Goal: Transaction & Acquisition: Download file/media

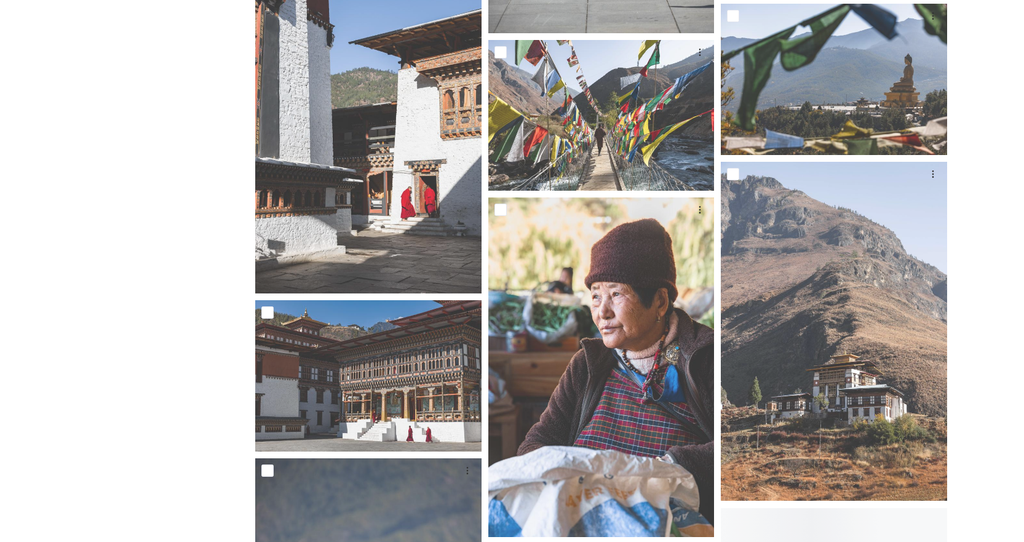
scroll to position [18750, 0]
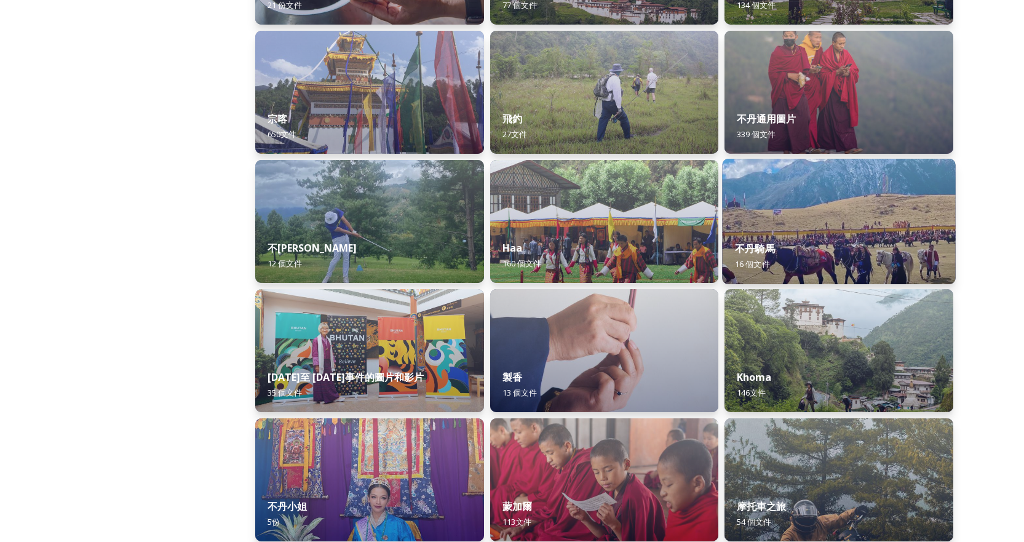
scroll to position [369, 0]
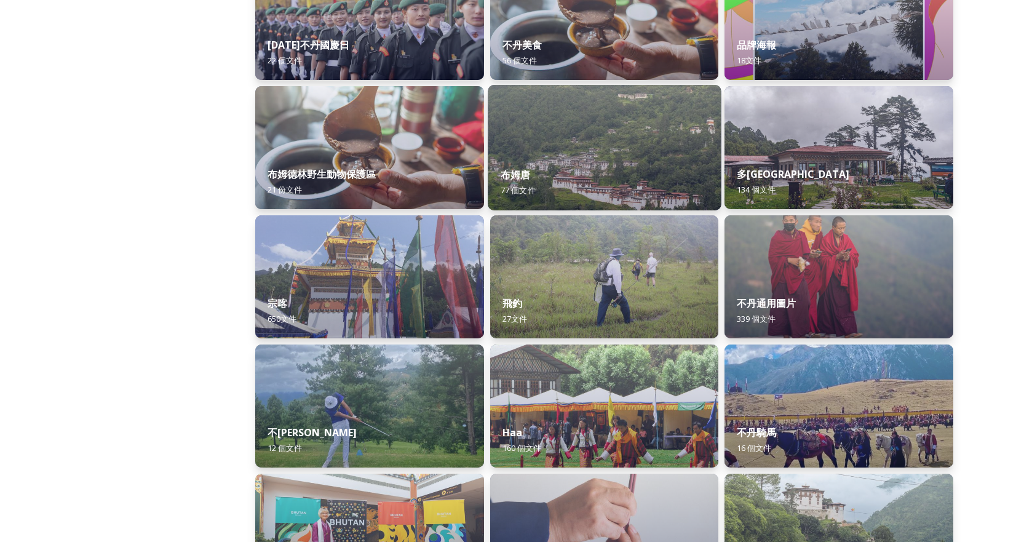
click at [541, 149] on img at bounding box center [603, 147] width 233 height 125
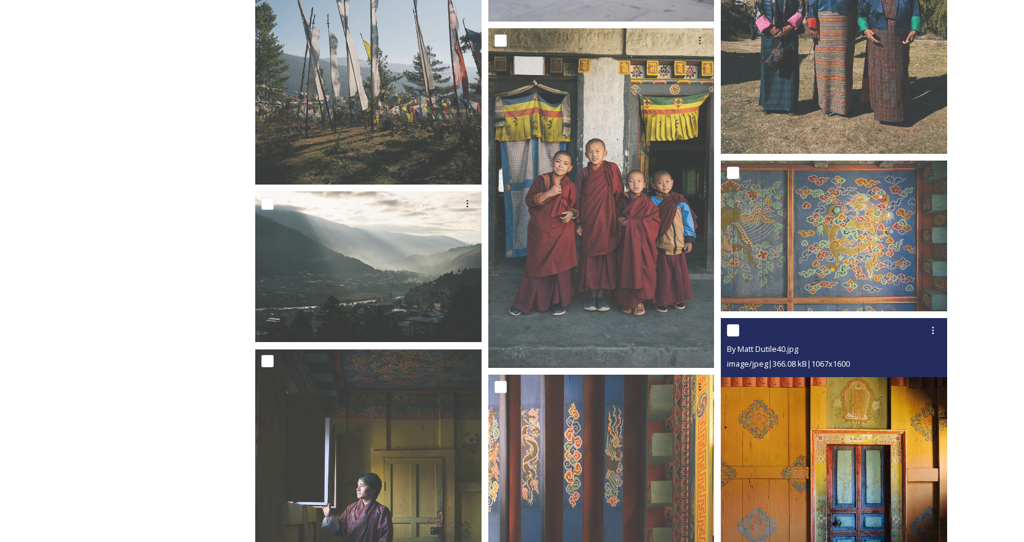
scroll to position [4549, 0]
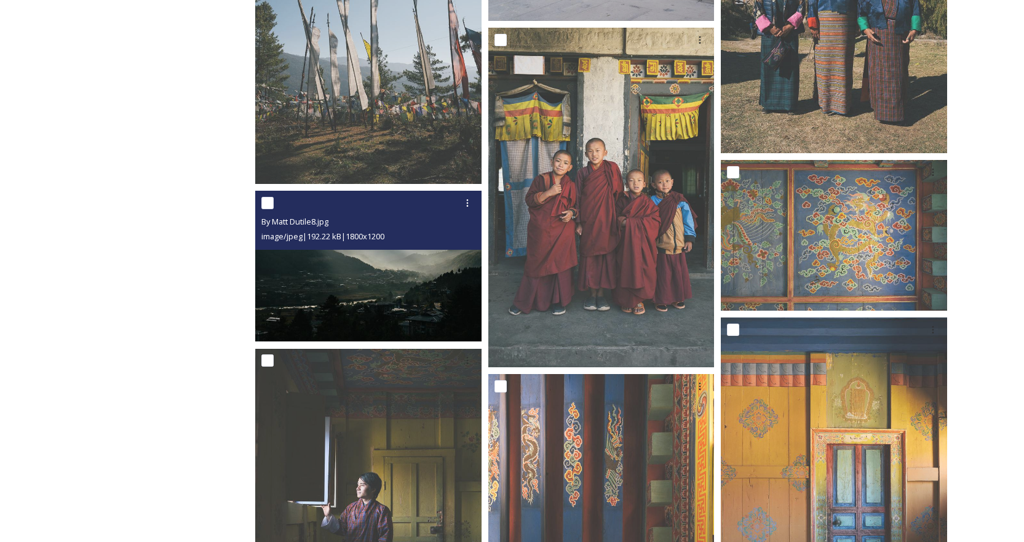
click at [366, 267] on img at bounding box center [368, 266] width 226 height 151
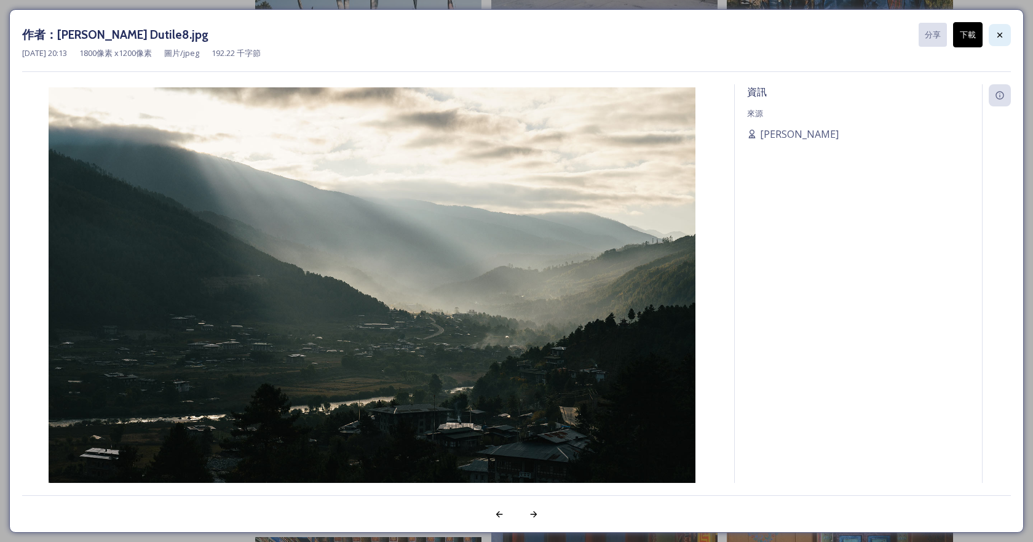
click at [989, 40] on div at bounding box center [1000, 35] width 22 height 22
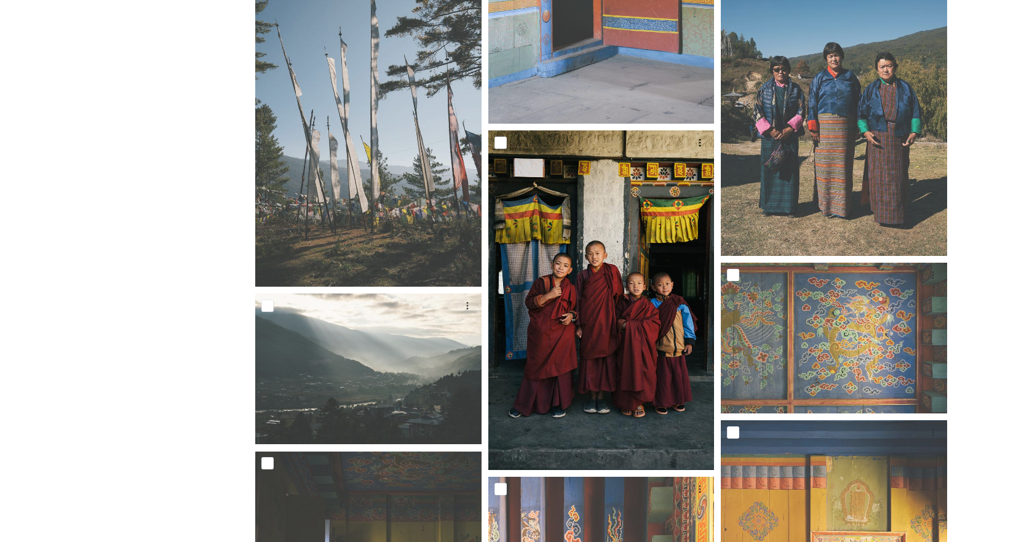
scroll to position [4426, 0]
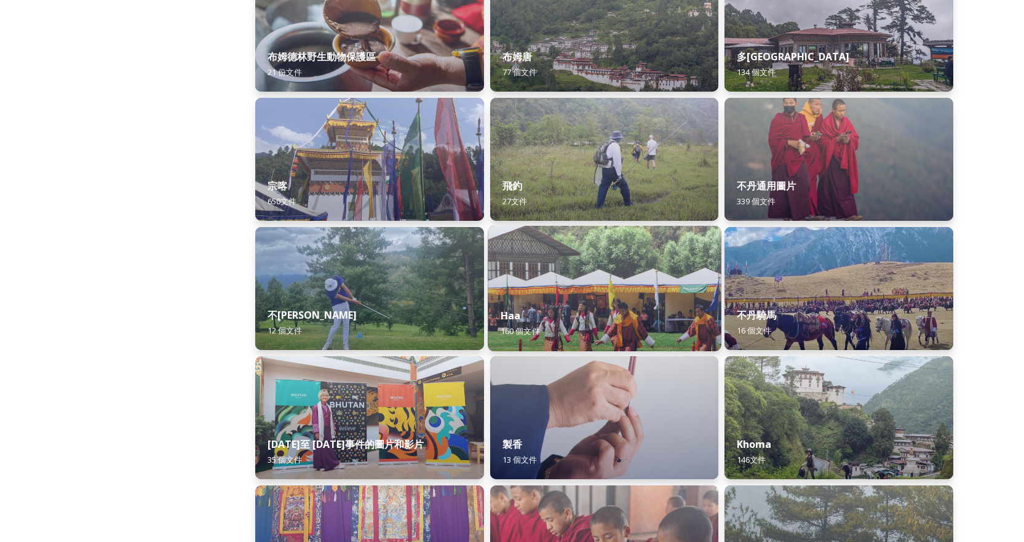
scroll to position [553, 0]
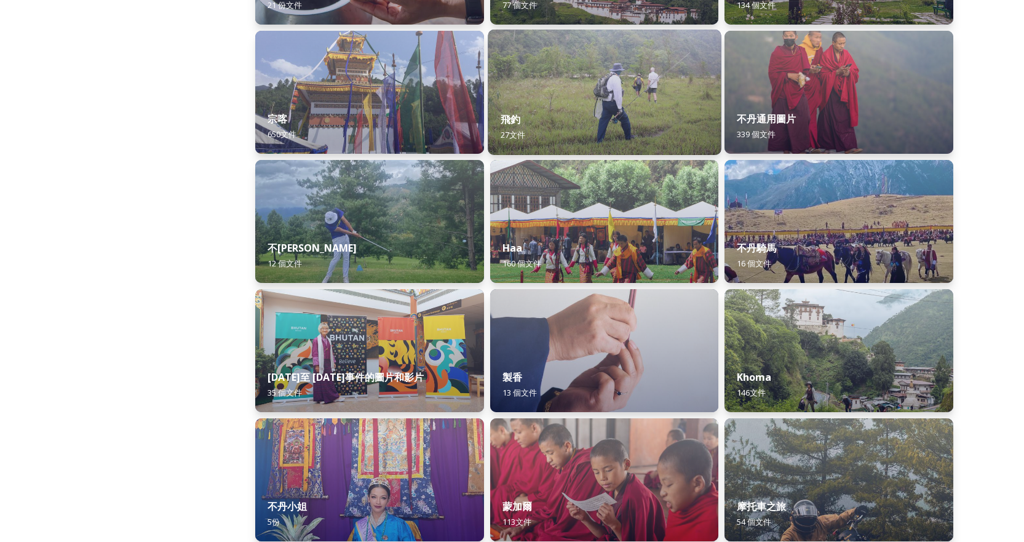
click at [637, 97] on img at bounding box center [603, 92] width 233 height 125
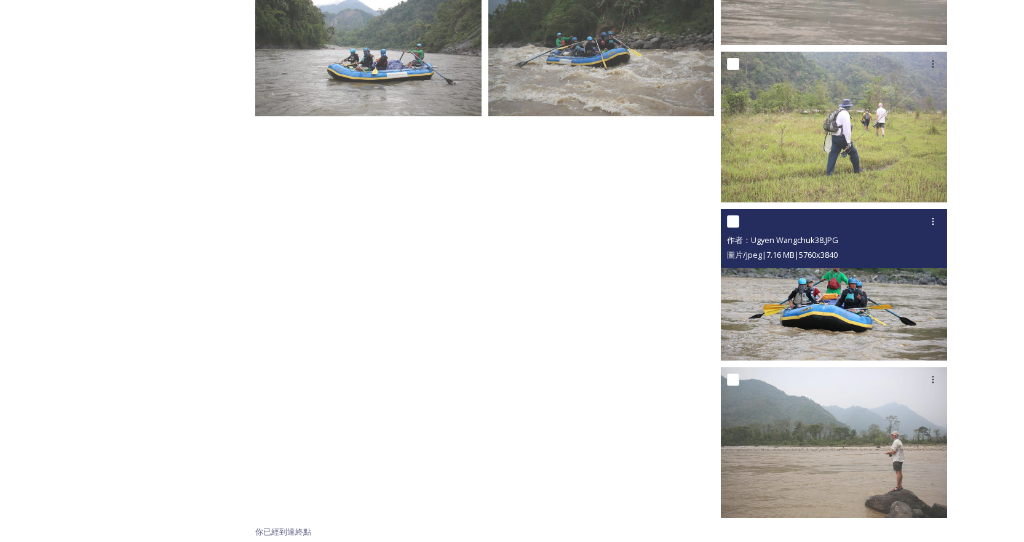
scroll to position [1531, 0]
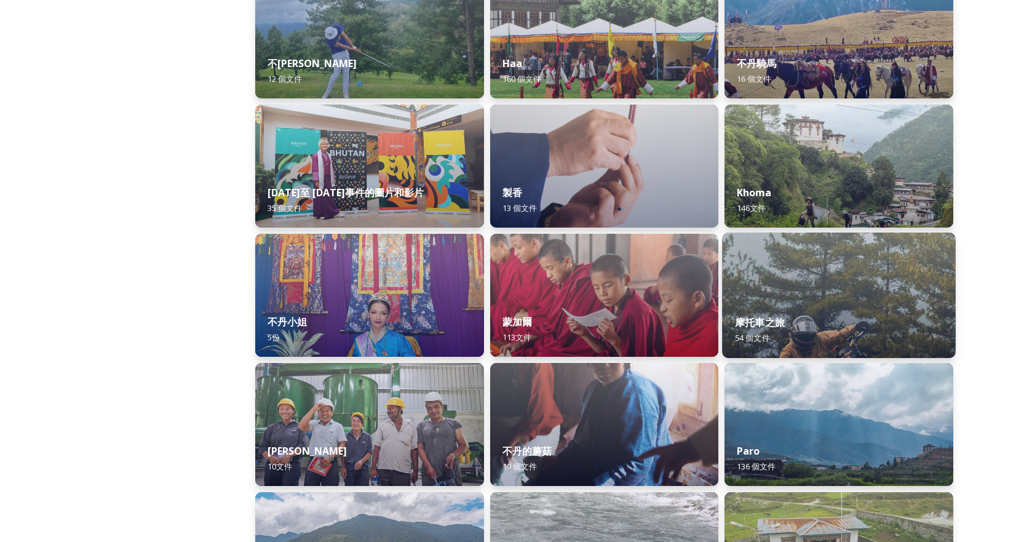
scroll to position [922, 0]
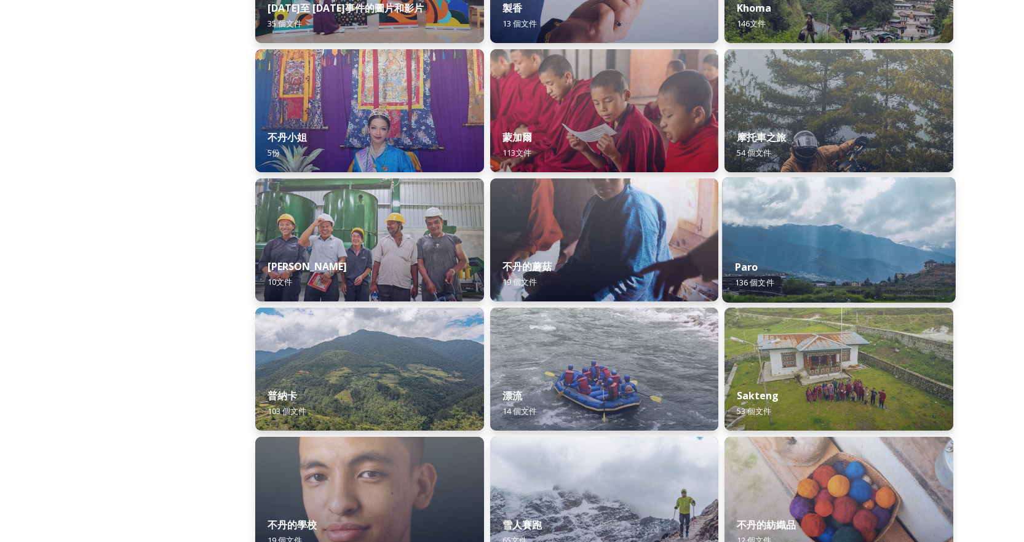
click at [836, 242] on img at bounding box center [838, 239] width 233 height 125
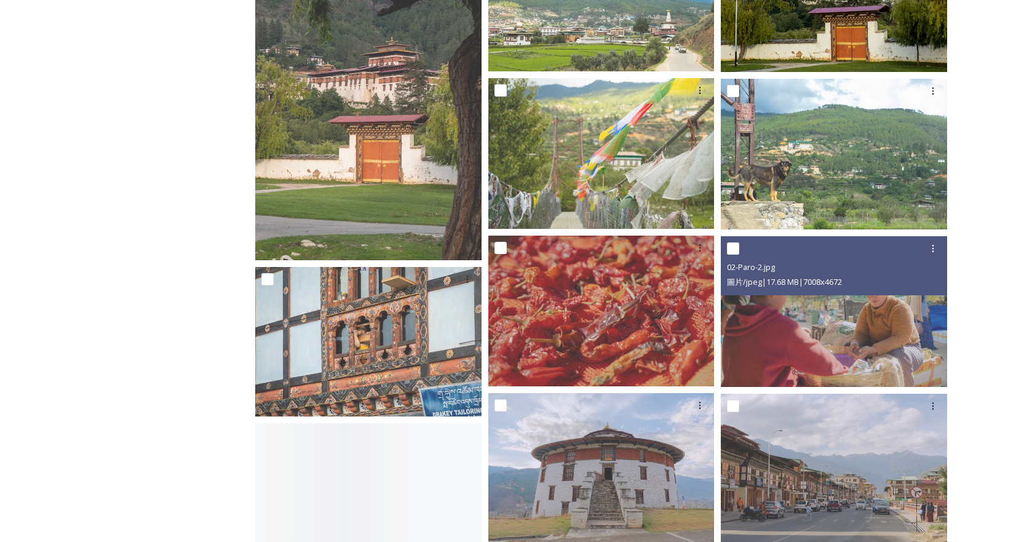
scroll to position [4795, 0]
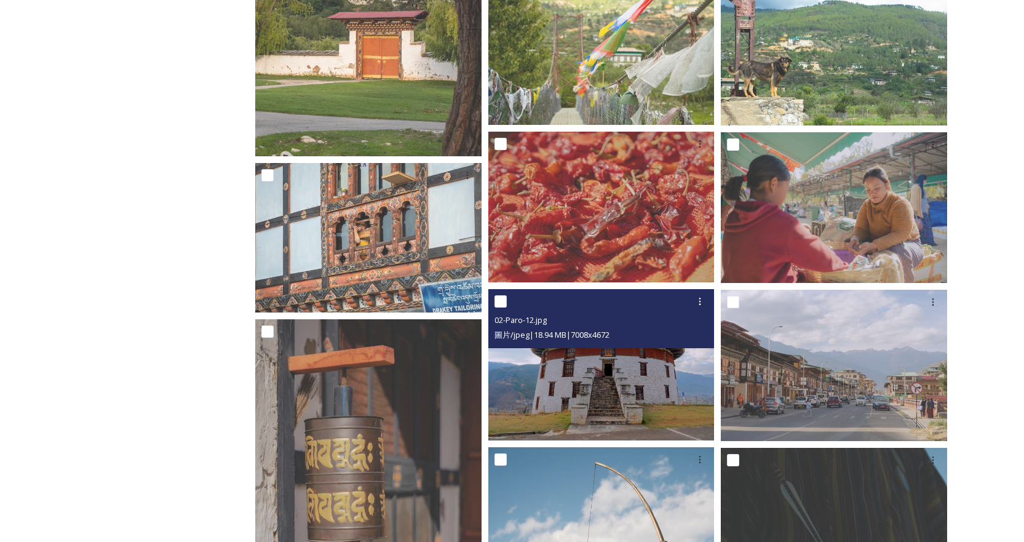
click at [637, 406] on img at bounding box center [601, 364] width 226 height 151
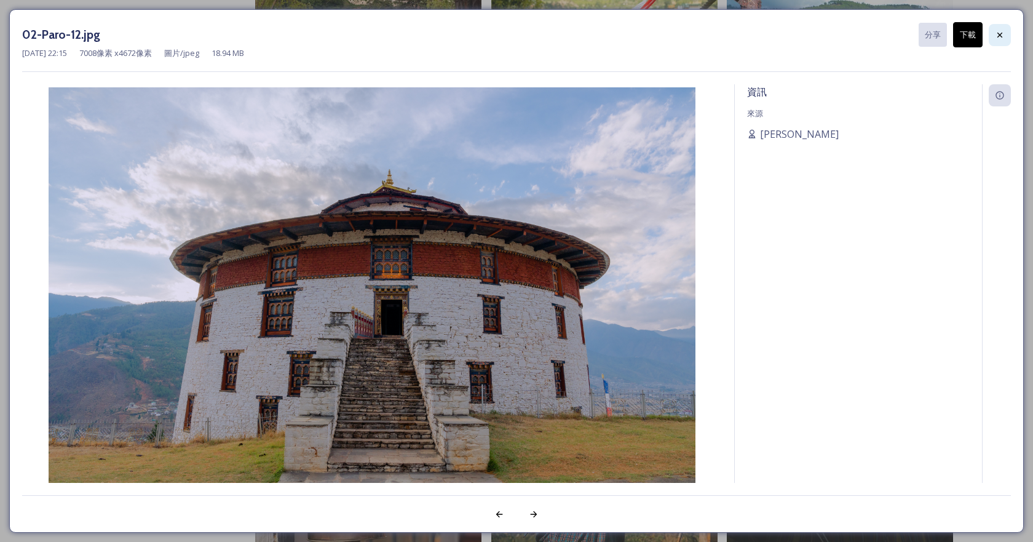
click at [995, 31] on icon at bounding box center [1000, 35] width 10 height 10
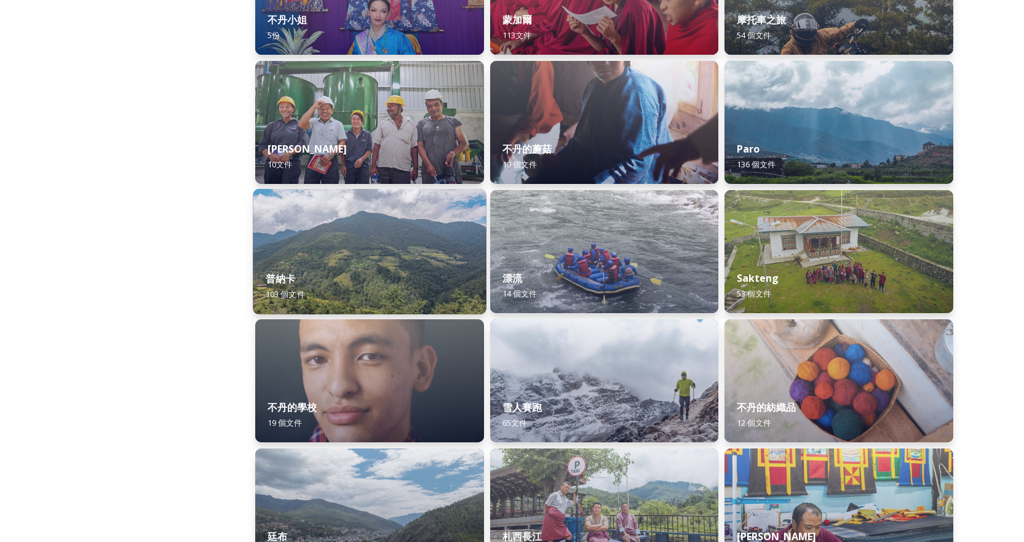
scroll to position [1045, 0]
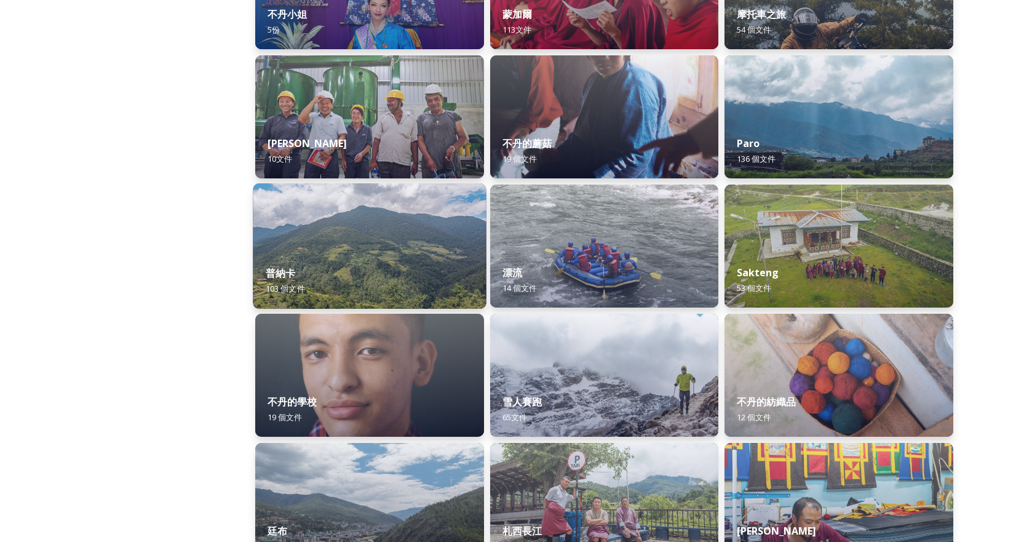
click at [374, 246] on img at bounding box center [369, 245] width 233 height 125
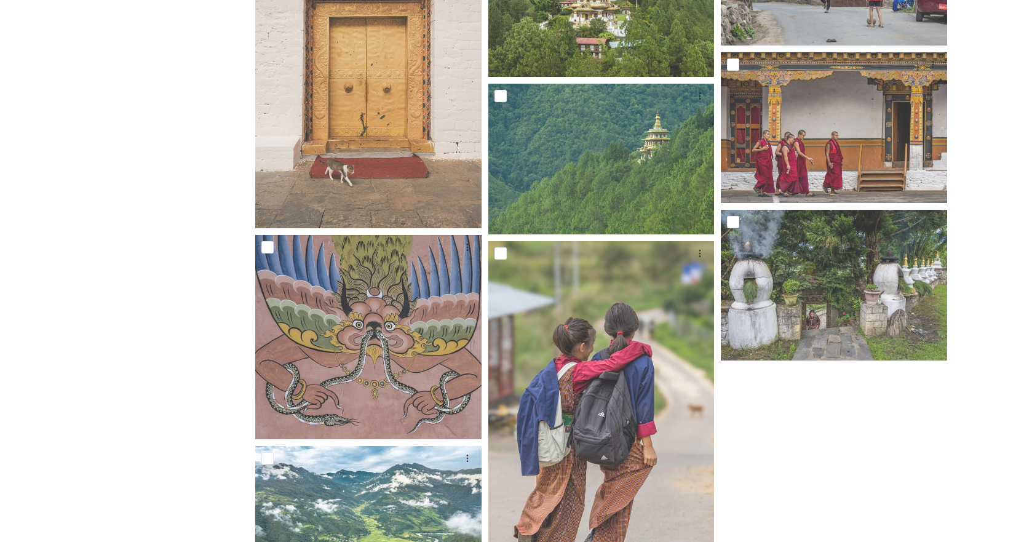
scroll to position [6159, 0]
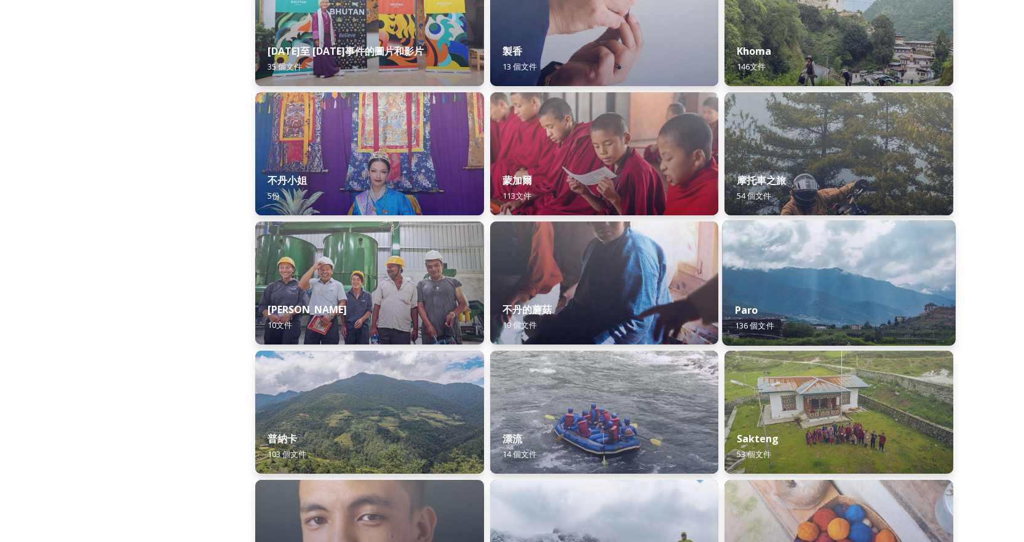
scroll to position [878, 0]
click at [851, 257] on img at bounding box center [838, 283] width 233 height 125
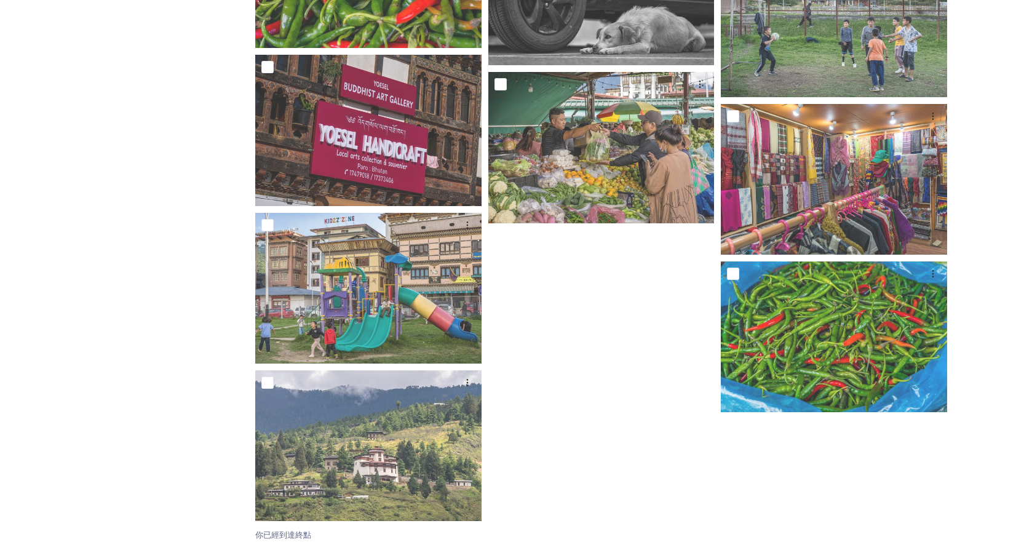
scroll to position [8608, 0]
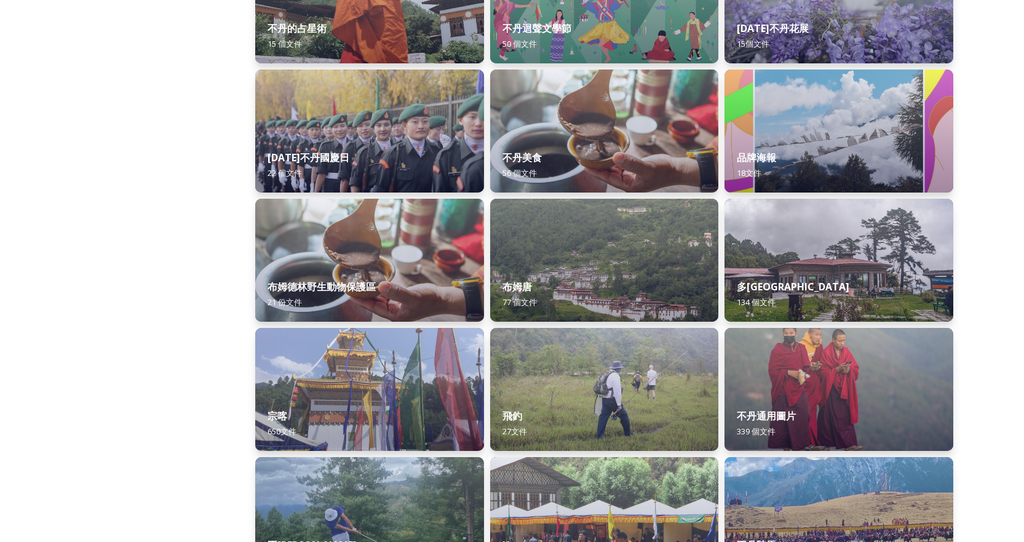
scroll to position [369, 0]
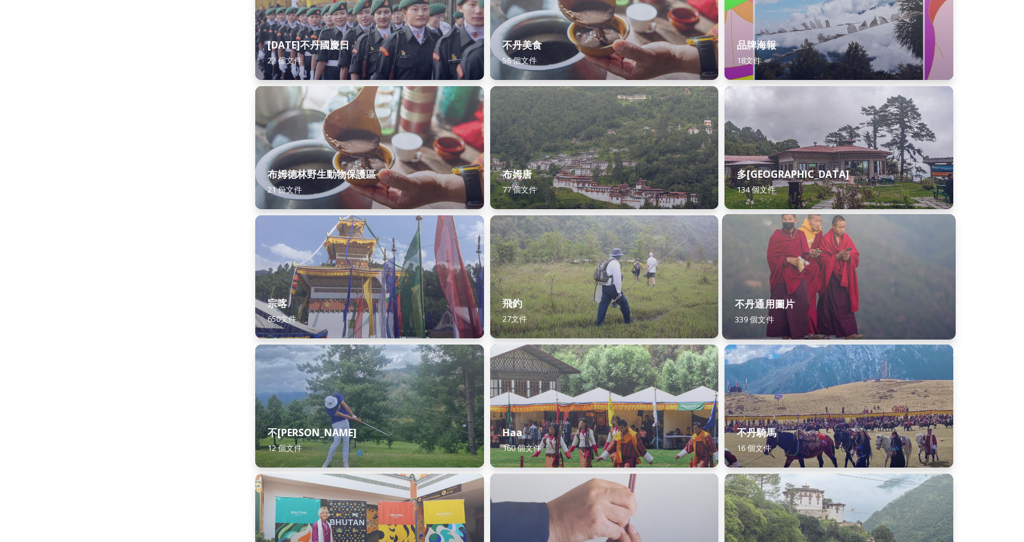
click at [836, 259] on img at bounding box center [838, 276] width 233 height 125
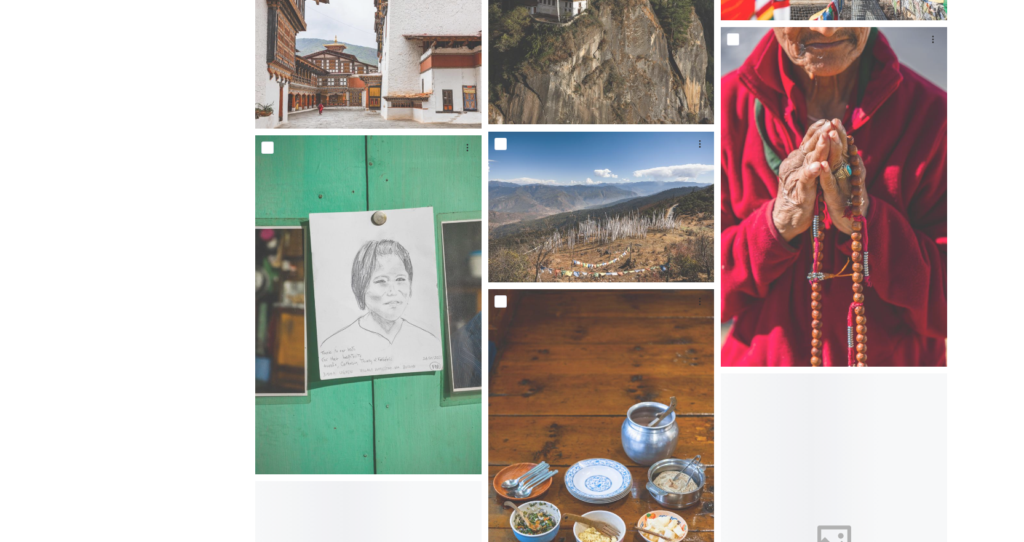
scroll to position [22315, 0]
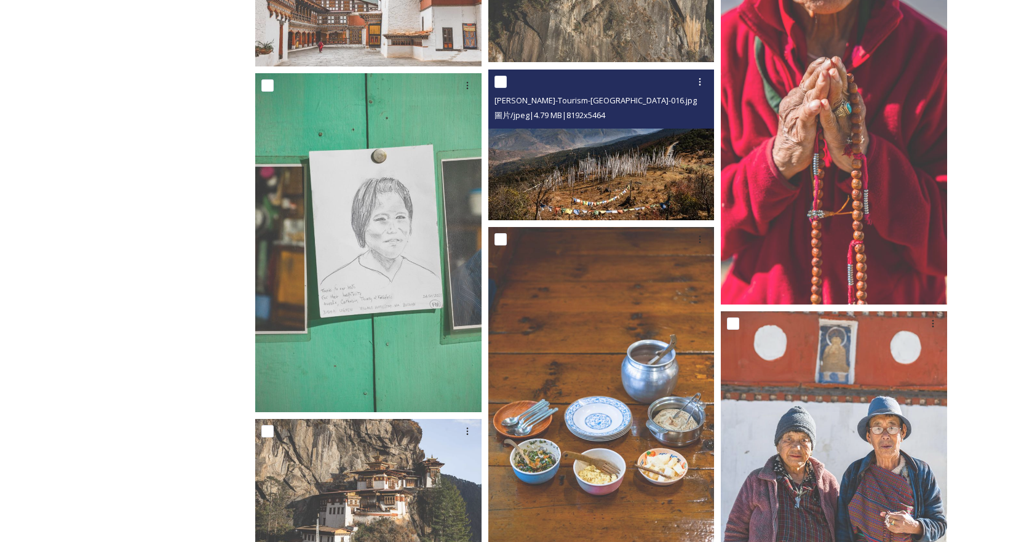
click at [592, 182] on img at bounding box center [601, 144] width 226 height 151
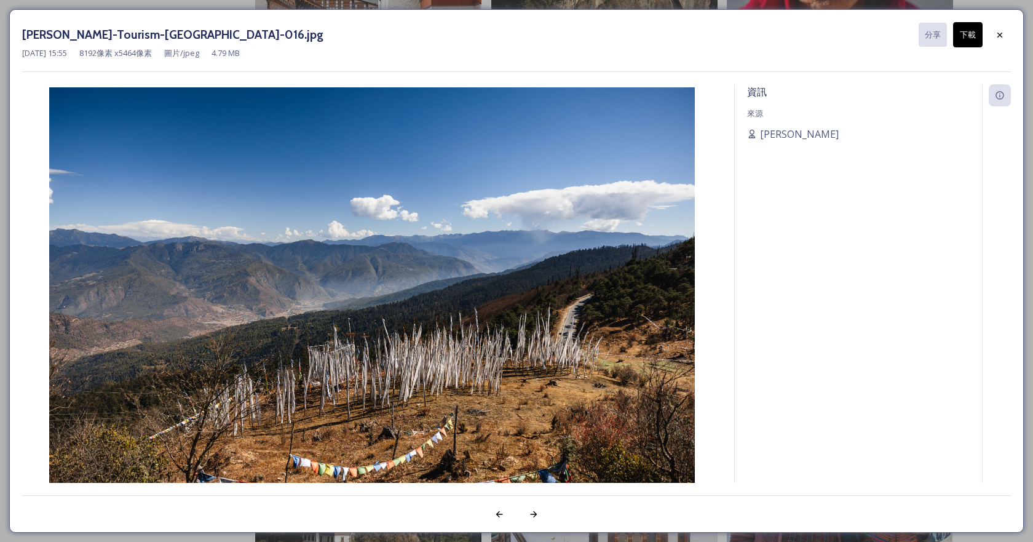
click at [968, 32] on font "下載" at bounding box center [968, 34] width 16 height 11
click at [773, 368] on div "資訊 來源 [PERSON_NAME]" at bounding box center [858, 299] width 247 height 431
click at [1004, 33] on div at bounding box center [1000, 35] width 22 height 22
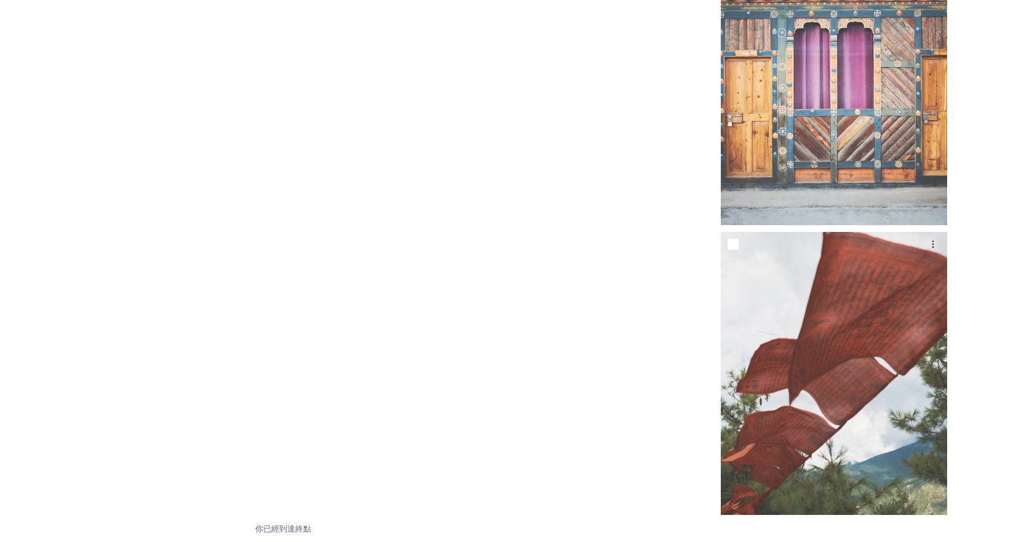
scroll to position [28297, 0]
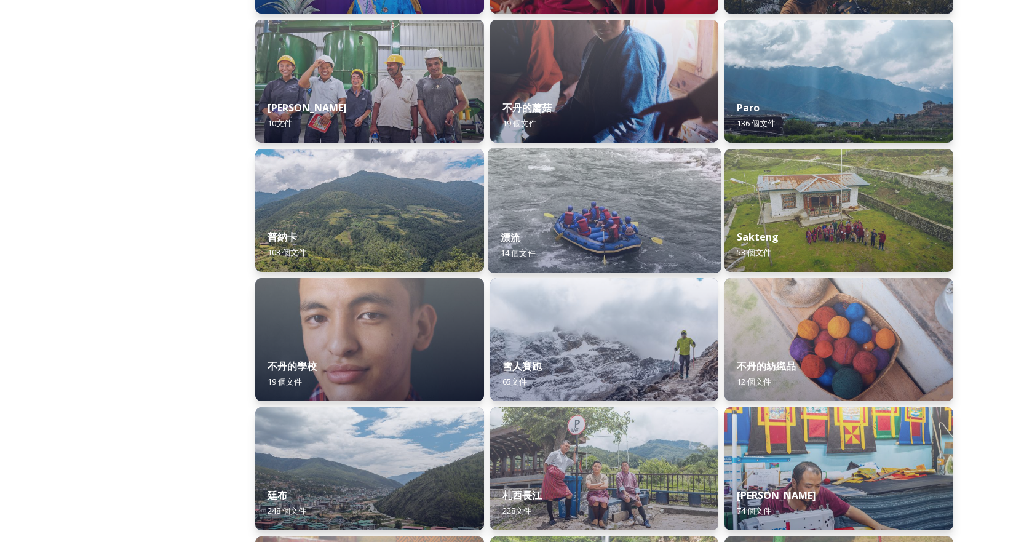
scroll to position [1107, 0]
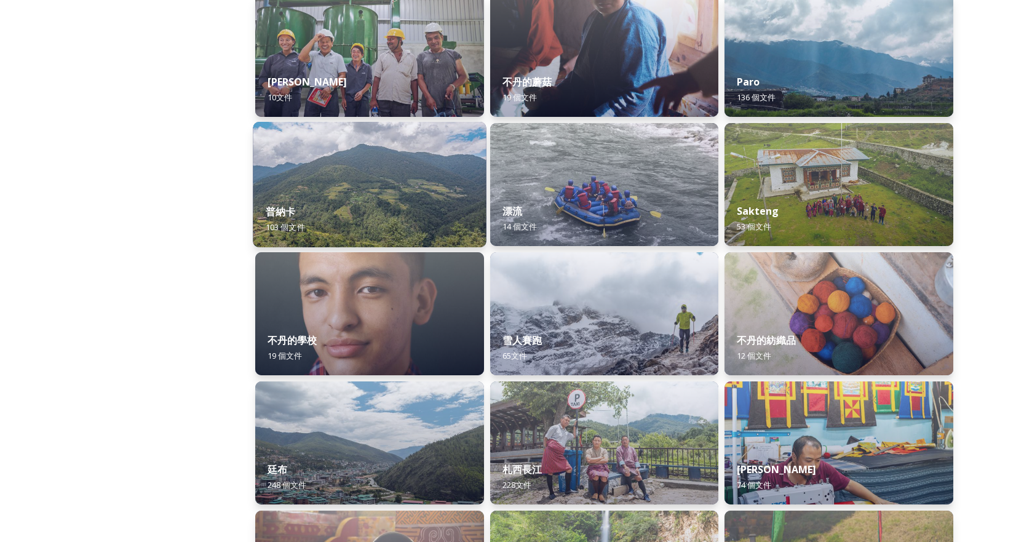
click at [379, 169] on img at bounding box center [369, 184] width 233 height 125
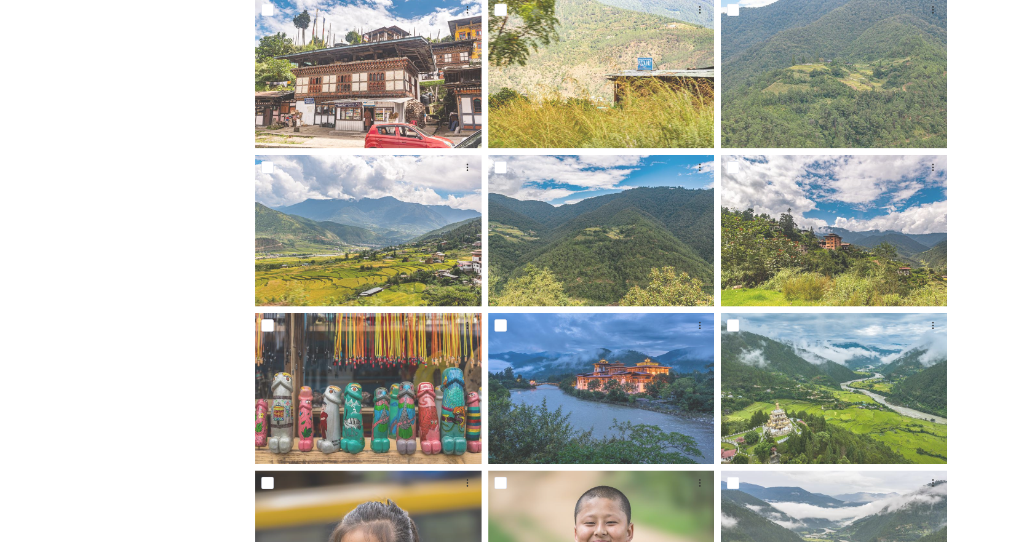
scroll to position [676, 0]
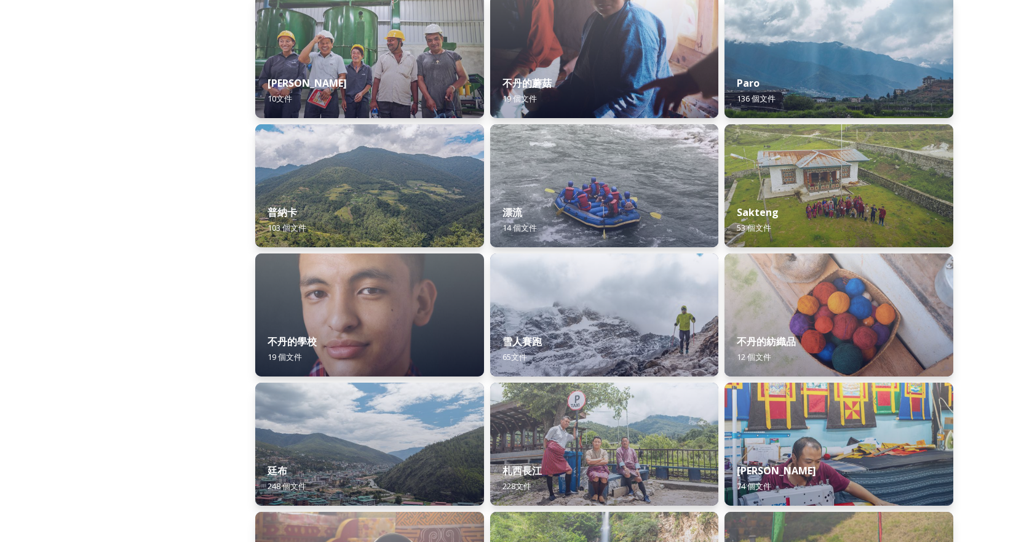
scroll to position [1107, 0]
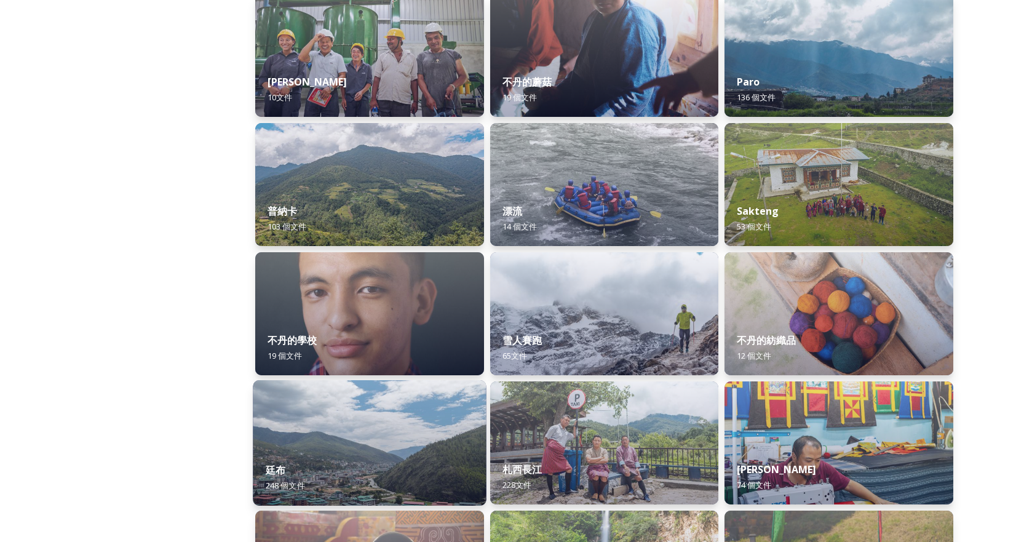
click at [350, 461] on div "廷布 248 個 文件" at bounding box center [369, 477] width 233 height 56
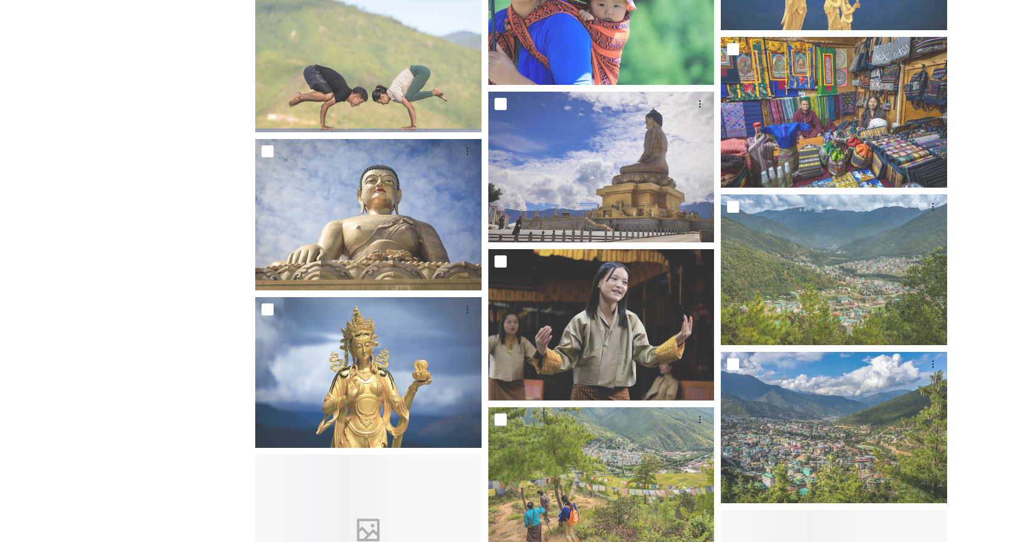
scroll to position [2213, 0]
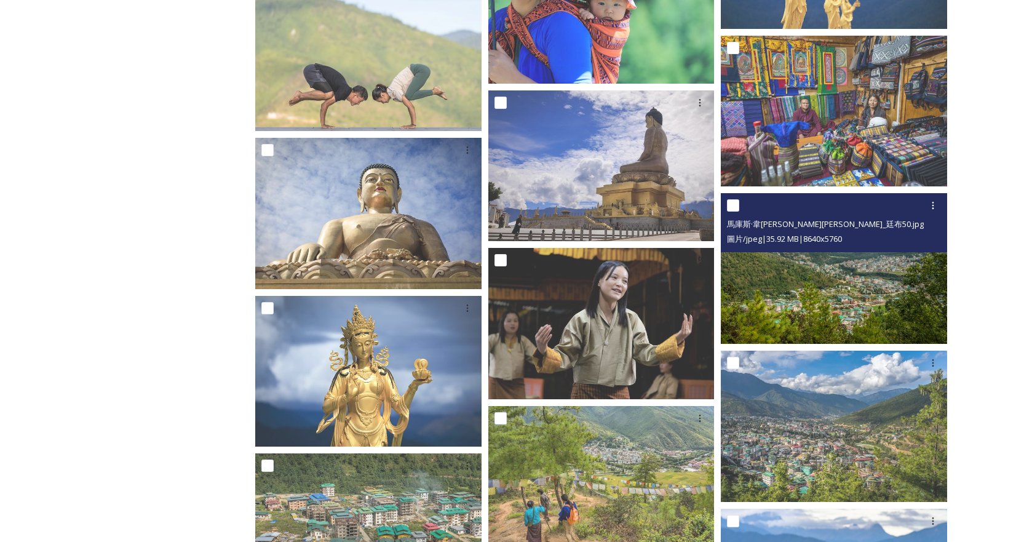
click at [814, 291] on img at bounding box center [833, 268] width 226 height 151
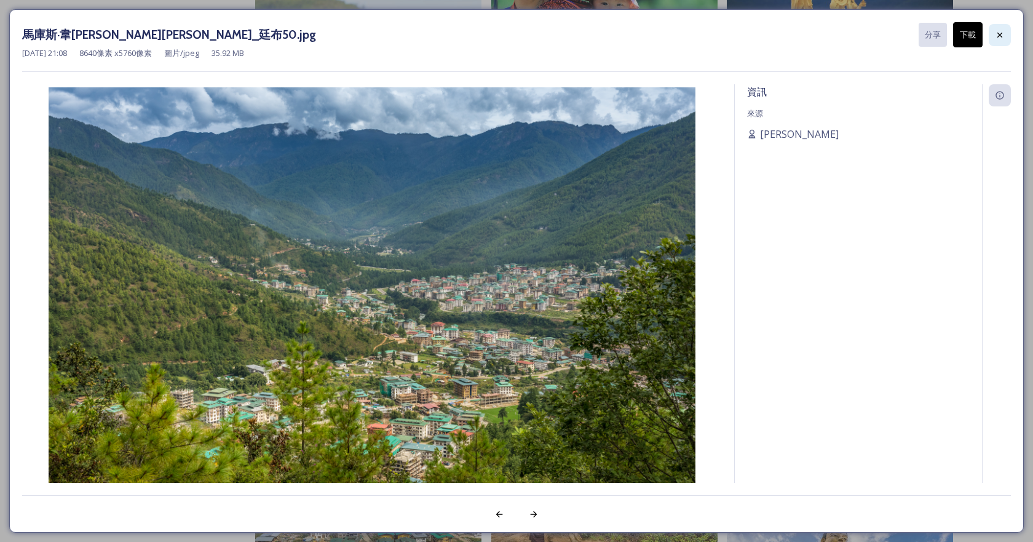
click at [1003, 34] on icon at bounding box center [1000, 35] width 10 height 10
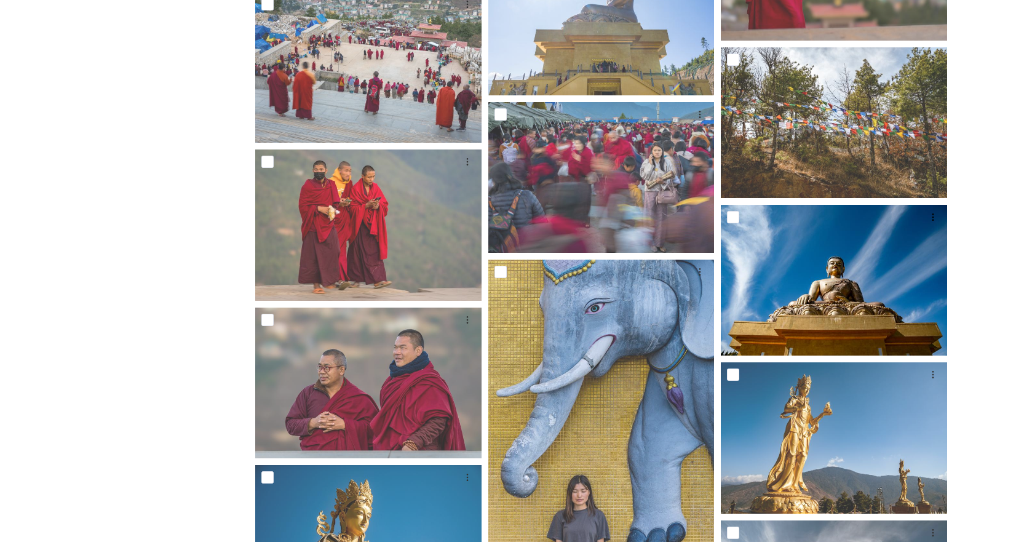
scroll to position [6024, 0]
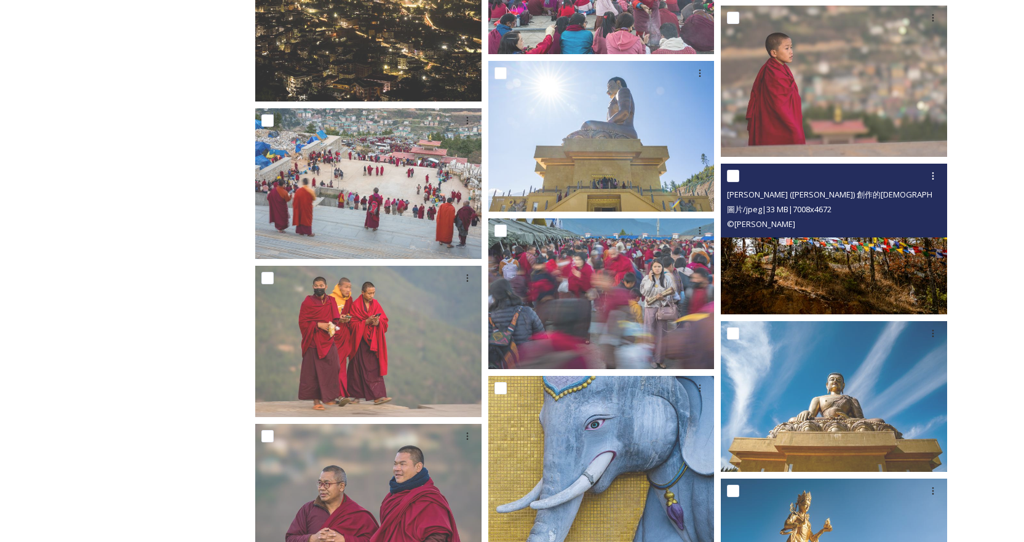
click at [866, 263] on img at bounding box center [833, 239] width 226 height 151
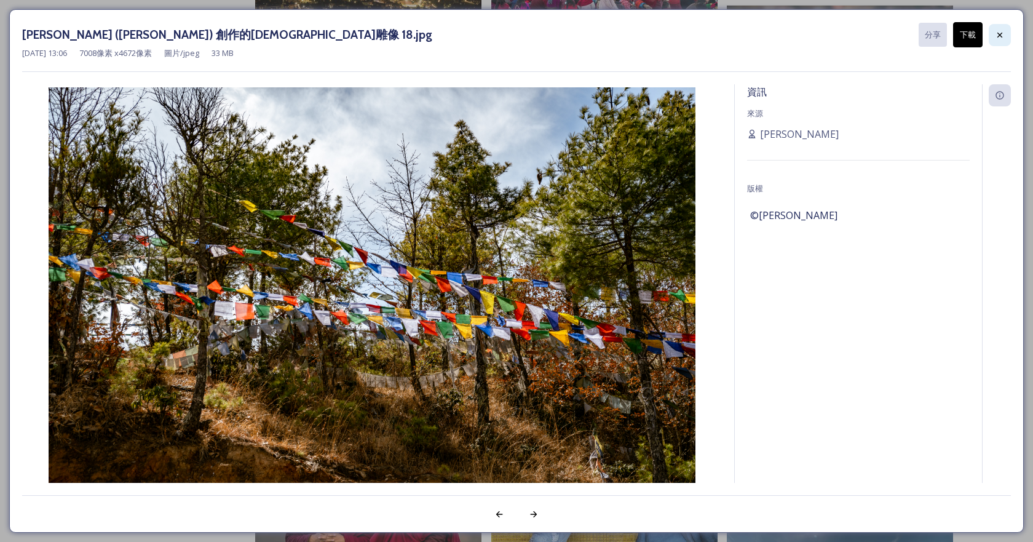
click at [1001, 36] on icon at bounding box center [999, 34] width 5 height 5
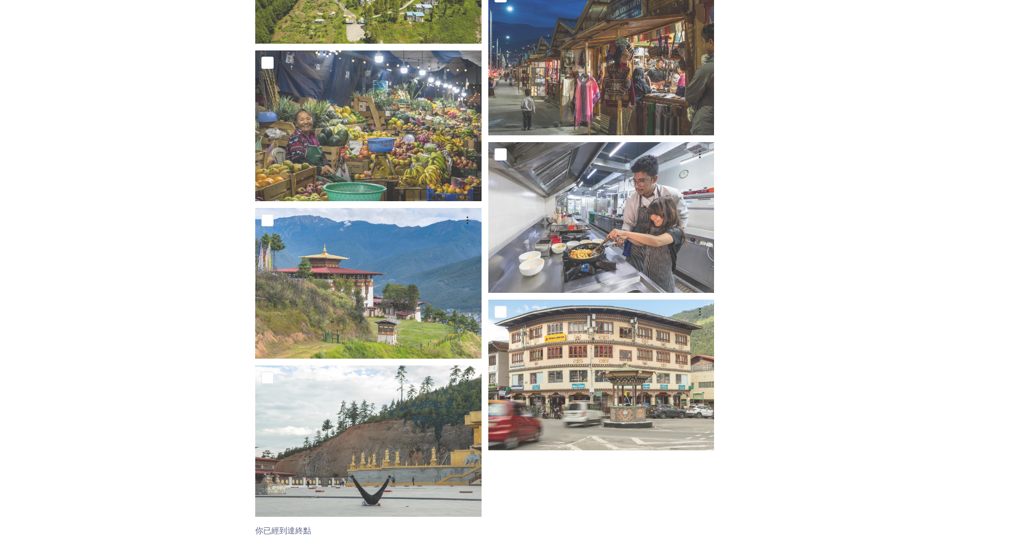
scroll to position [14392, 0]
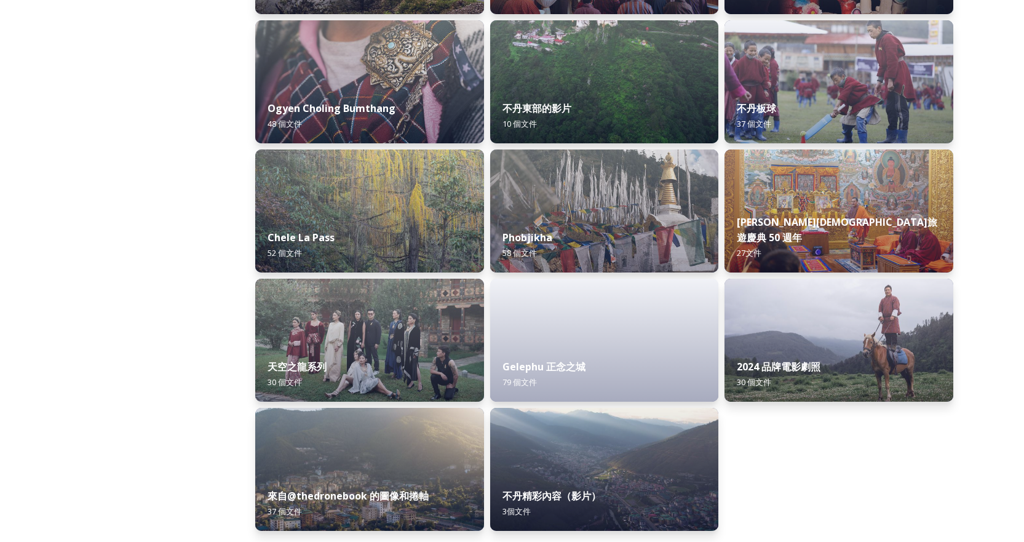
scroll to position [1985, 0]
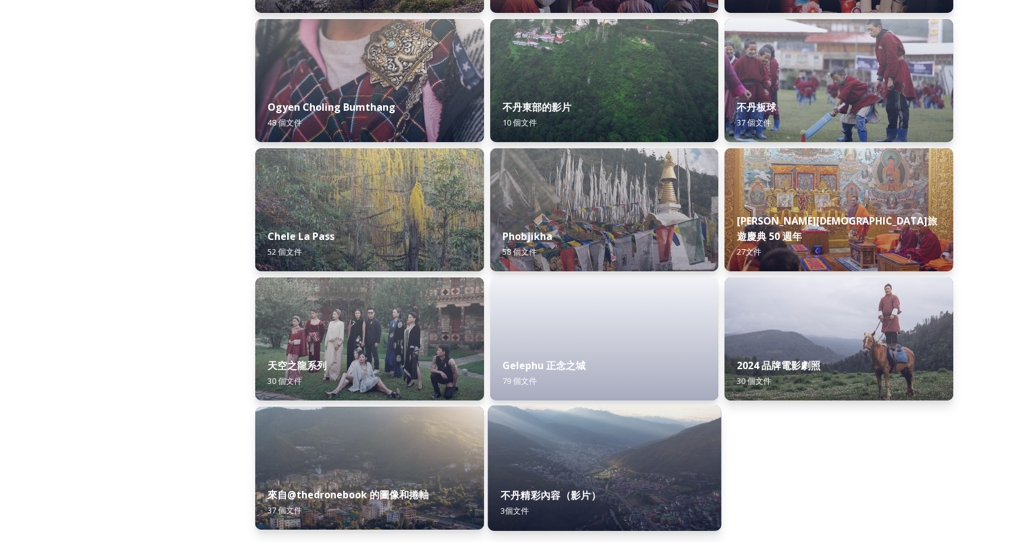
click at [602, 481] on div "不丹精彩內容（影片） 3個 文件" at bounding box center [603, 503] width 233 height 56
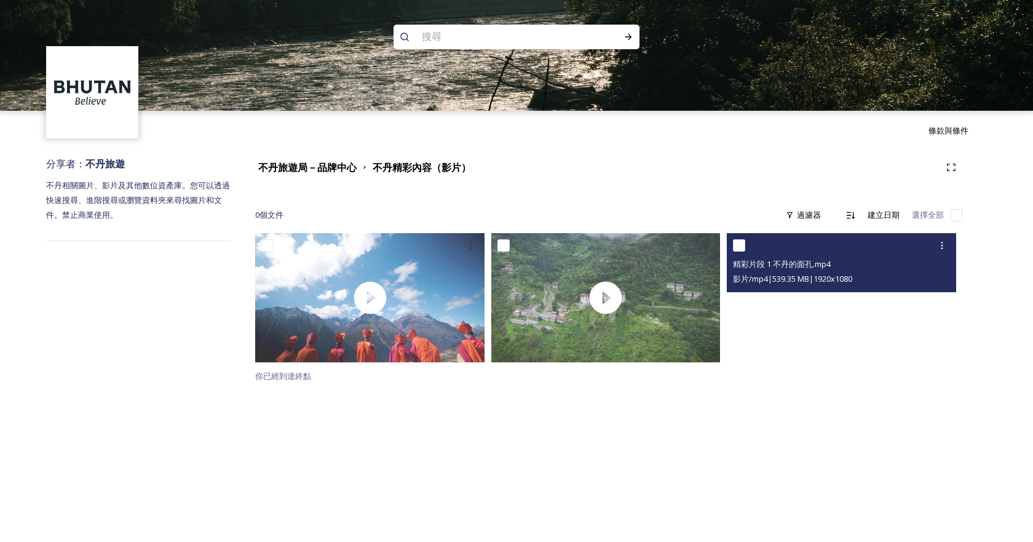
click at [842, 307] on video "精彩片段 1 不丹的面孔.mp4" at bounding box center [841, 297] width 229 height 129
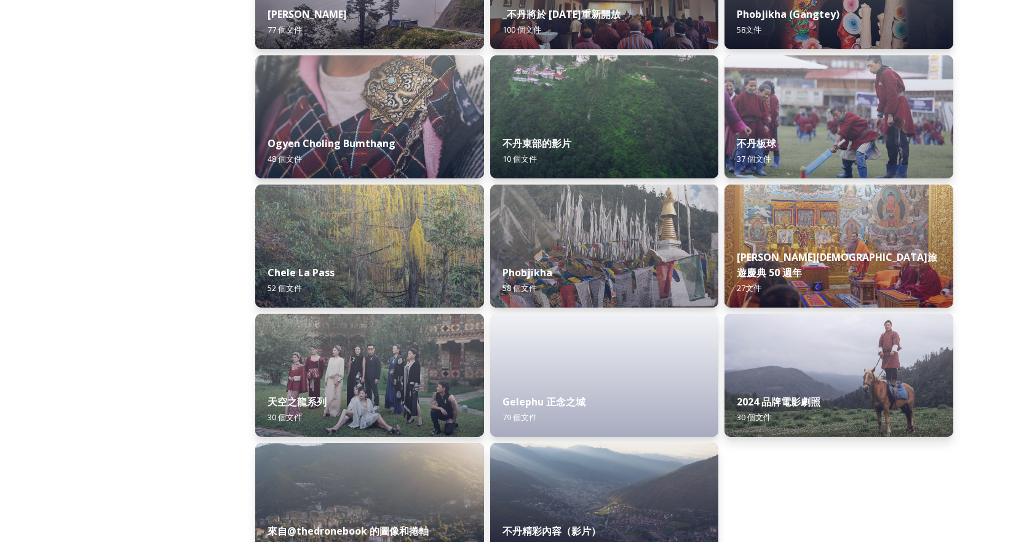
scroll to position [1967, 0]
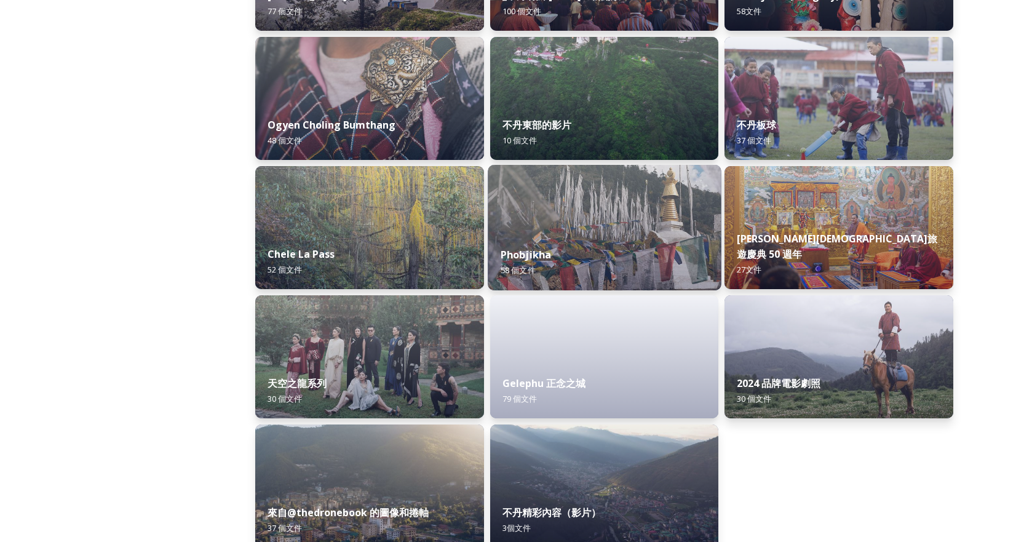
click at [649, 229] on img at bounding box center [603, 227] width 233 height 125
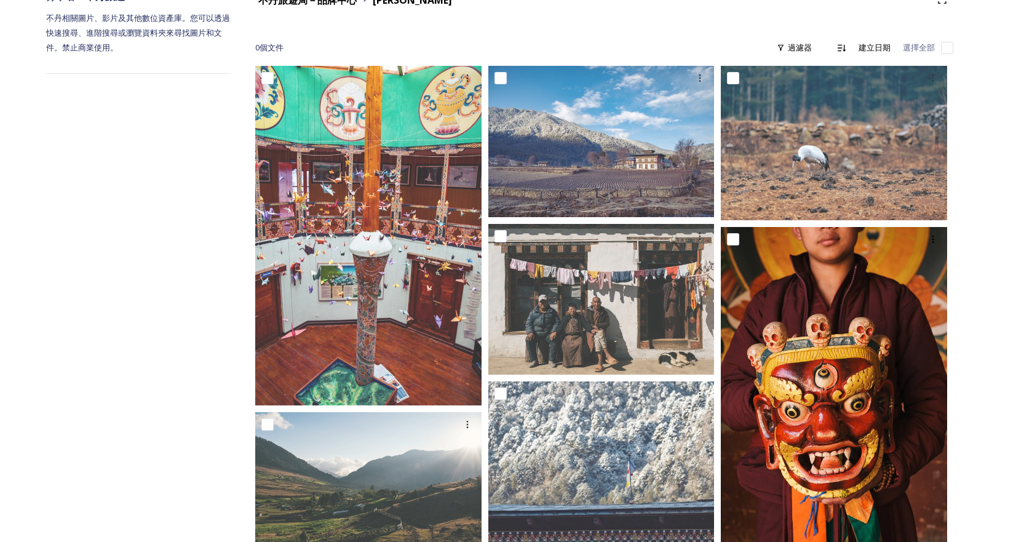
scroll to position [184, 0]
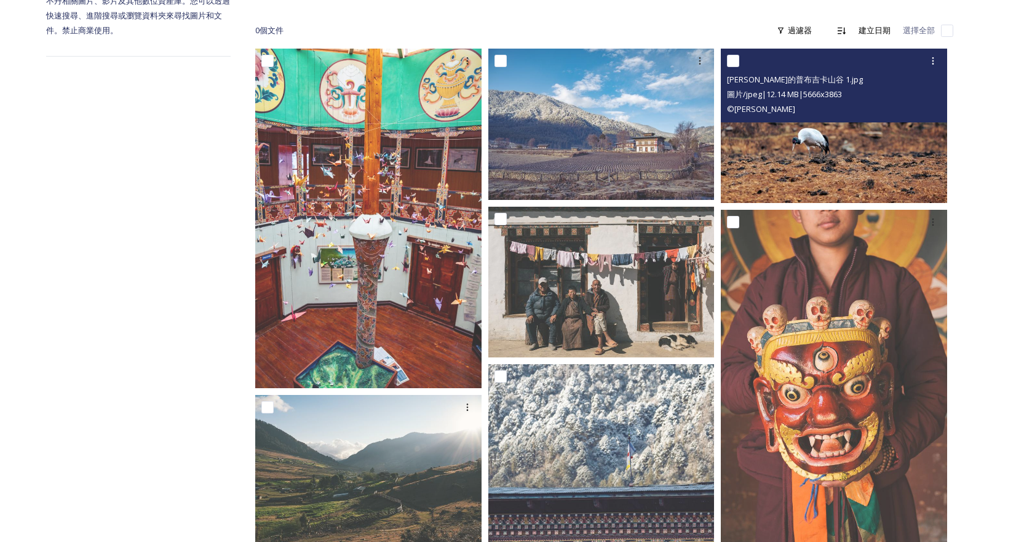
click at [867, 168] on img at bounding box center [833, 126] width 226 height 154
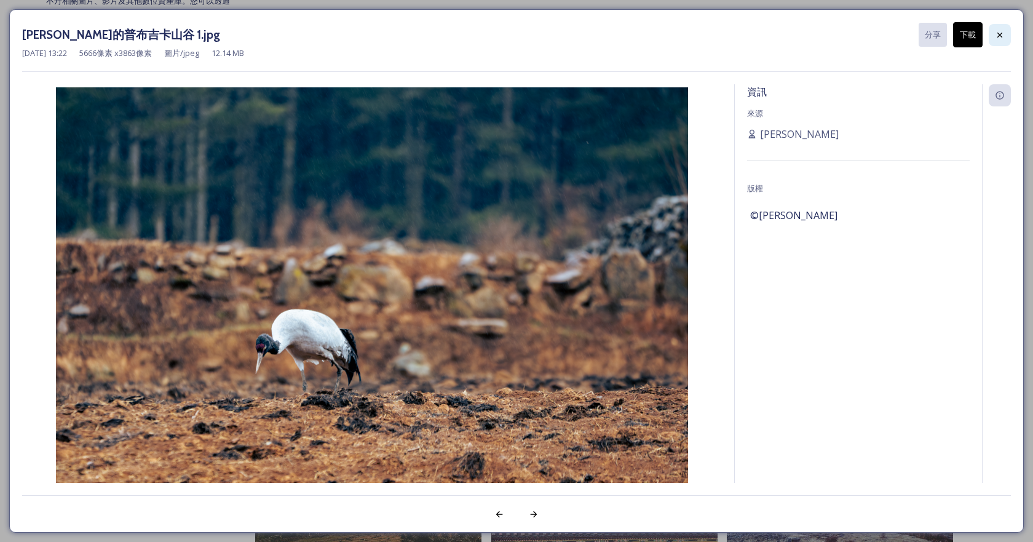
click at [1006, 34] on div at bounding box center [1000, 35] width 22 height 22
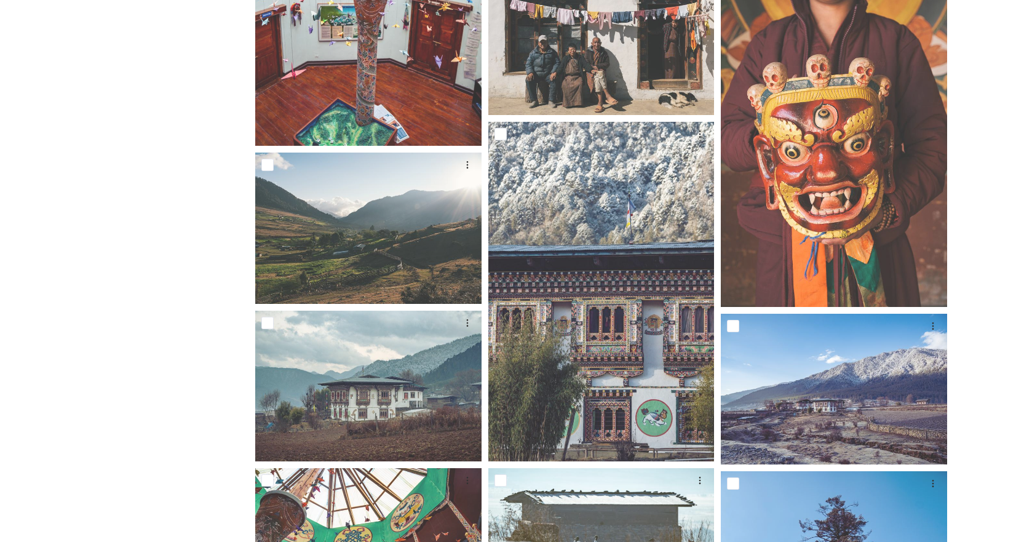
scroll to position [492, 0]
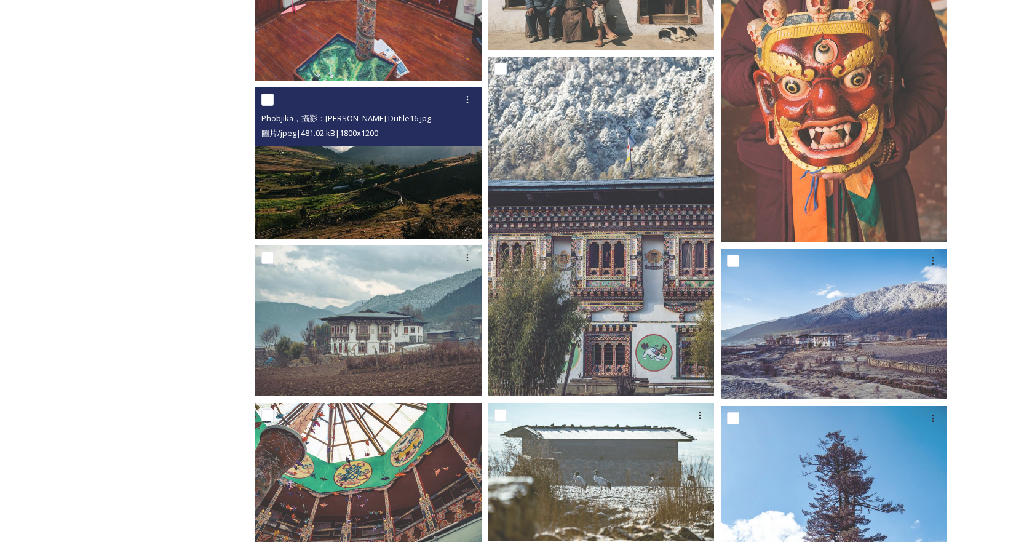
click at [417, 172] on img at bounding box center [368, 162] width 226 height 151
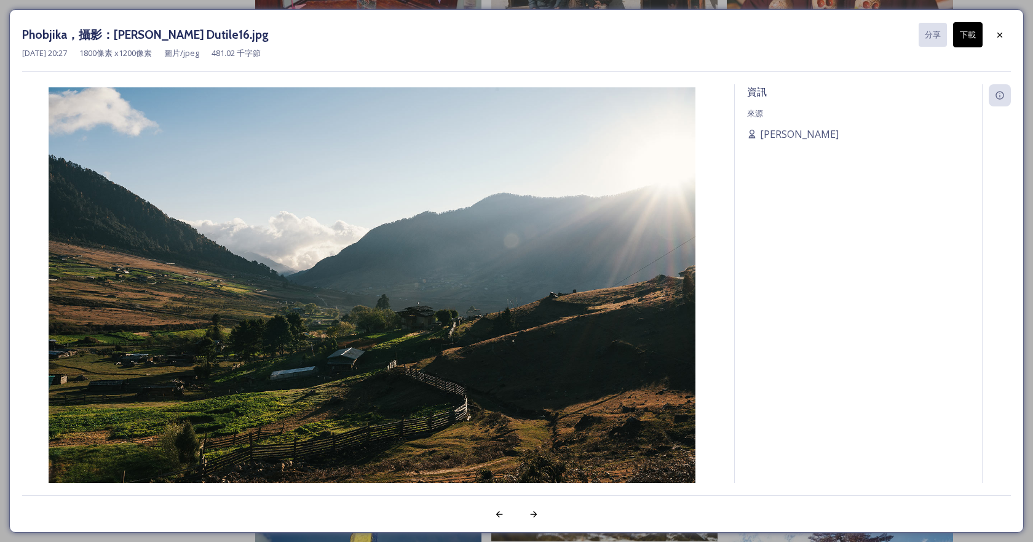
click at [958, 36] on button "下載" at bounding box center [968, 34] width 30 height 25
click at [1001, 31] on icon at bounding box center [1000, 35] width 10 height 10
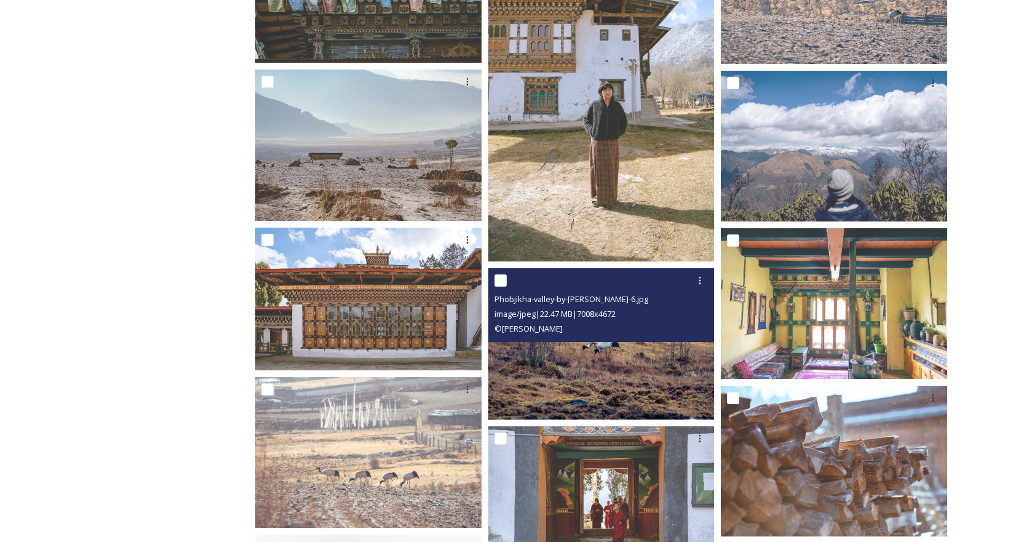
scroll to position [1475, 0]
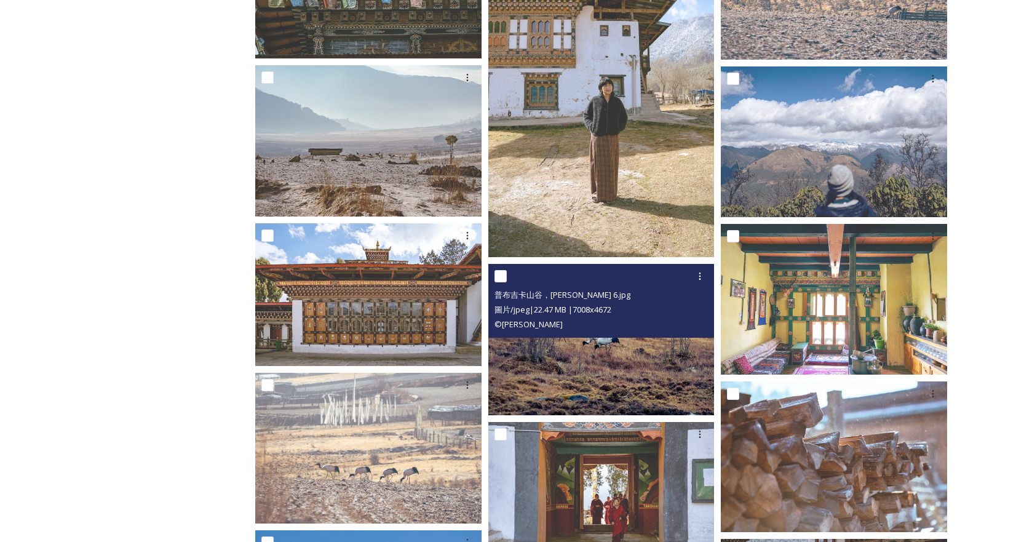
click at [601, 371] on img at bounding box center [601, 339] width 226 height 151
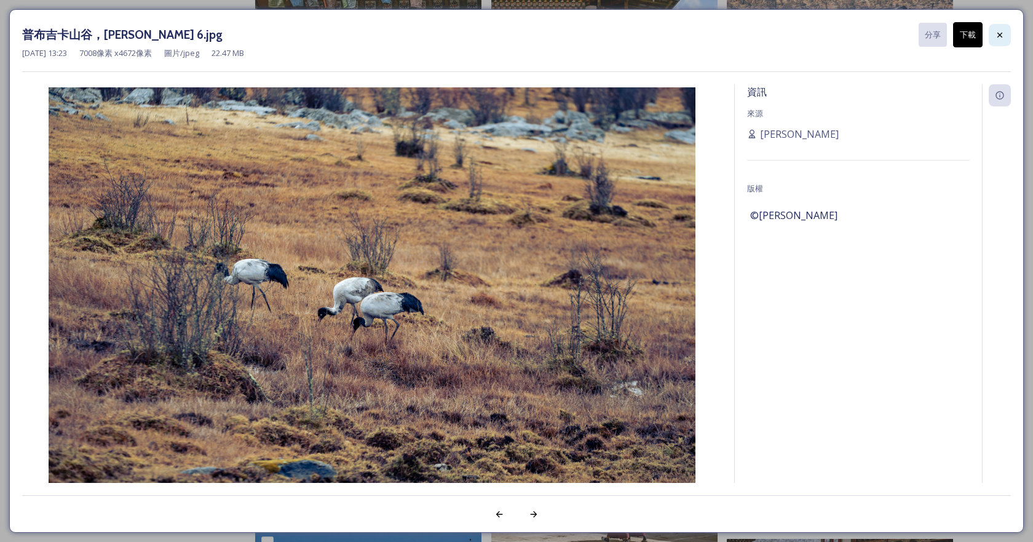
click at [998, 39] on icon at bounding box center [1000, 35] width 10 height 10
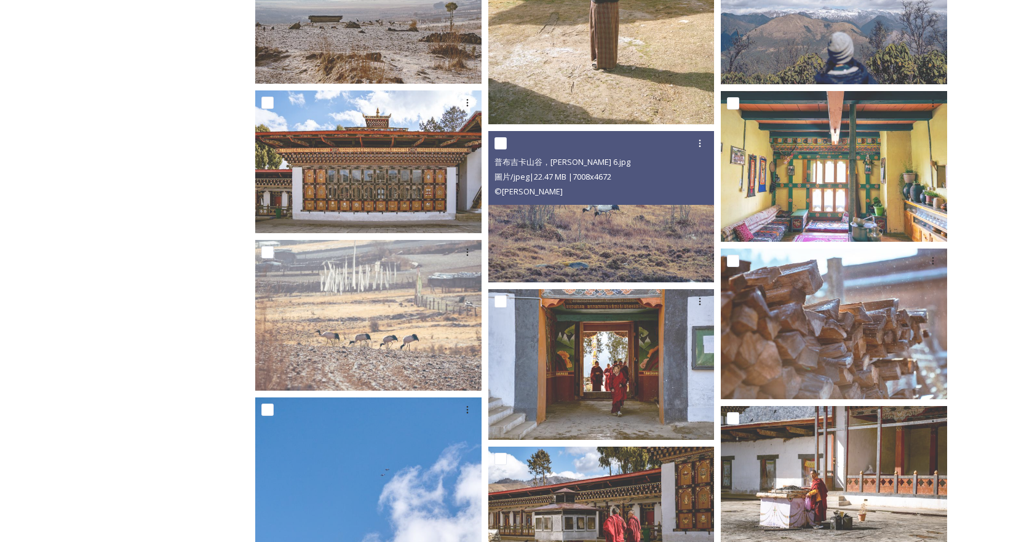
scroll to position [1660, 0]
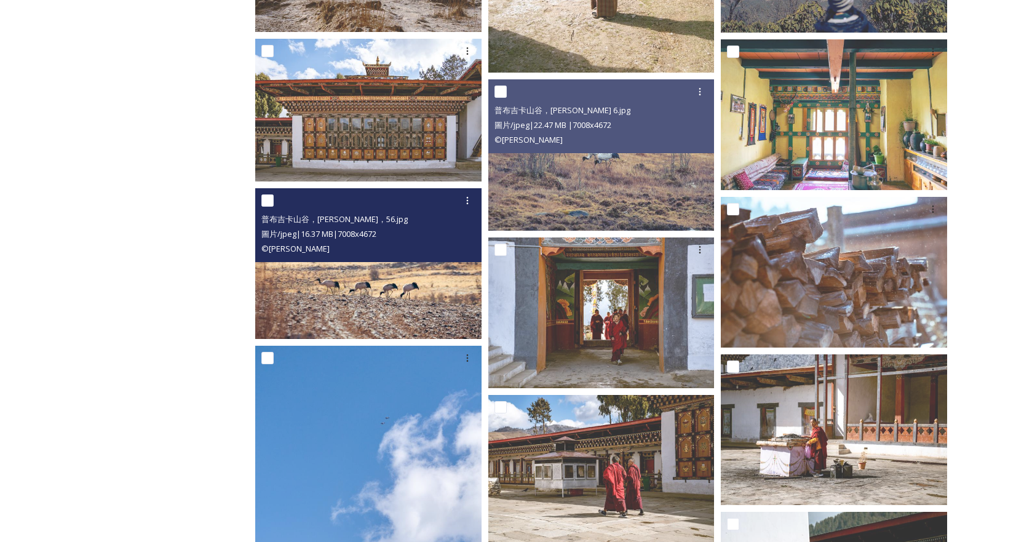
click at [341, 285] on img at bounding box center [368, 262] width 226 height 151
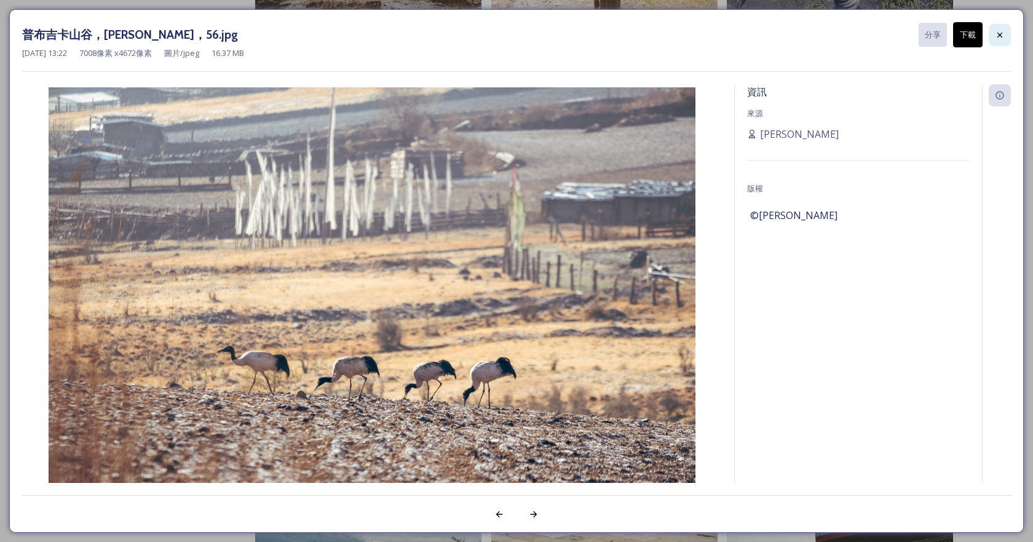
click at [1000, 29] on div at bounding box center [1000, 35] width 22 height 22
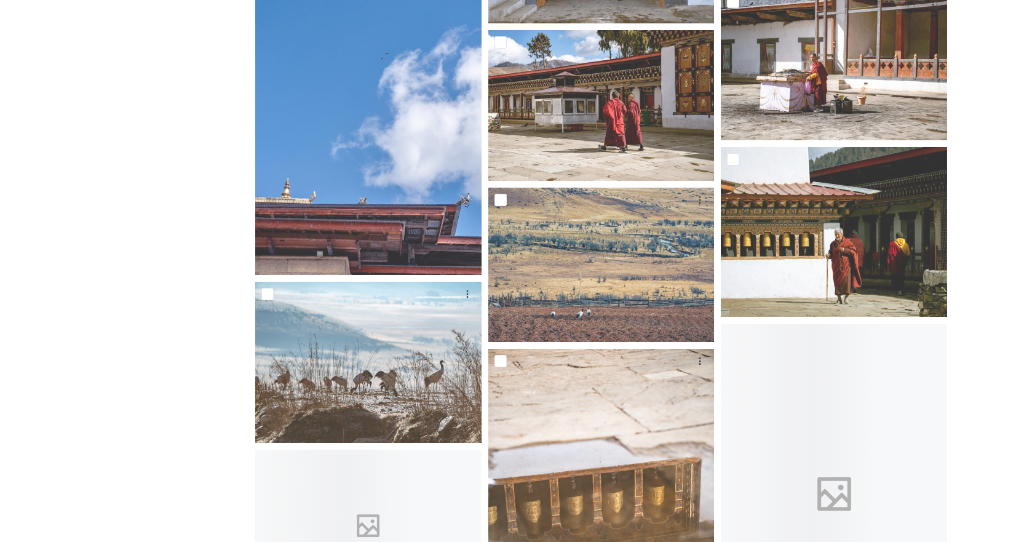
scroll to position [2029, 0]
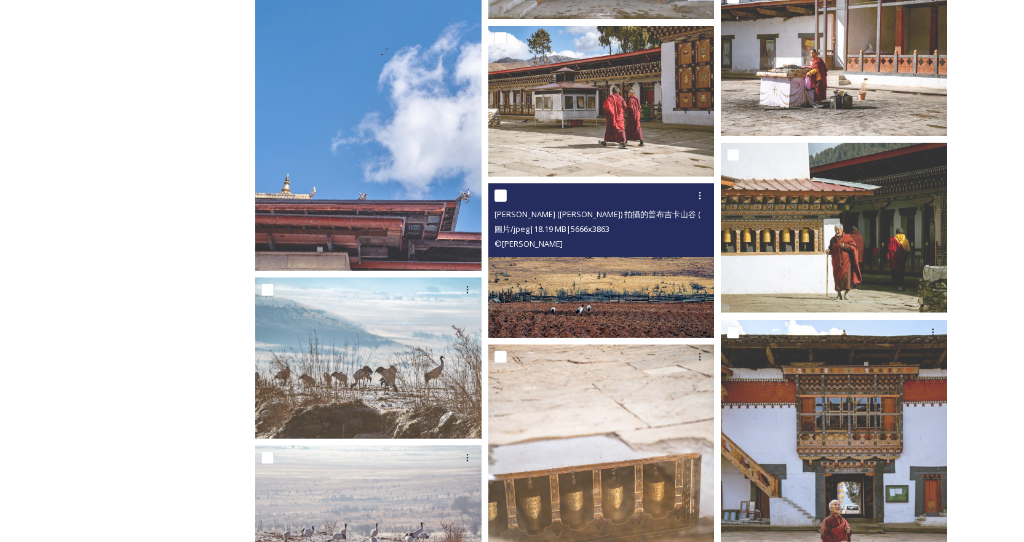
click at [638, 306] on img at bounding box center [601, 260] width 226 height 154
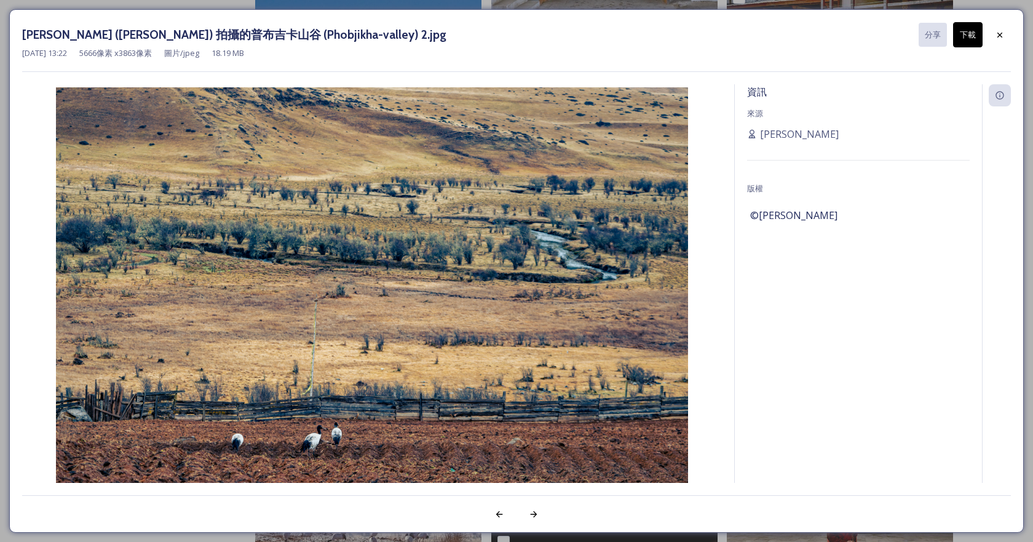
click at [955, 37] on button "下載" at bounding box center [968, 34] width 30 height 25
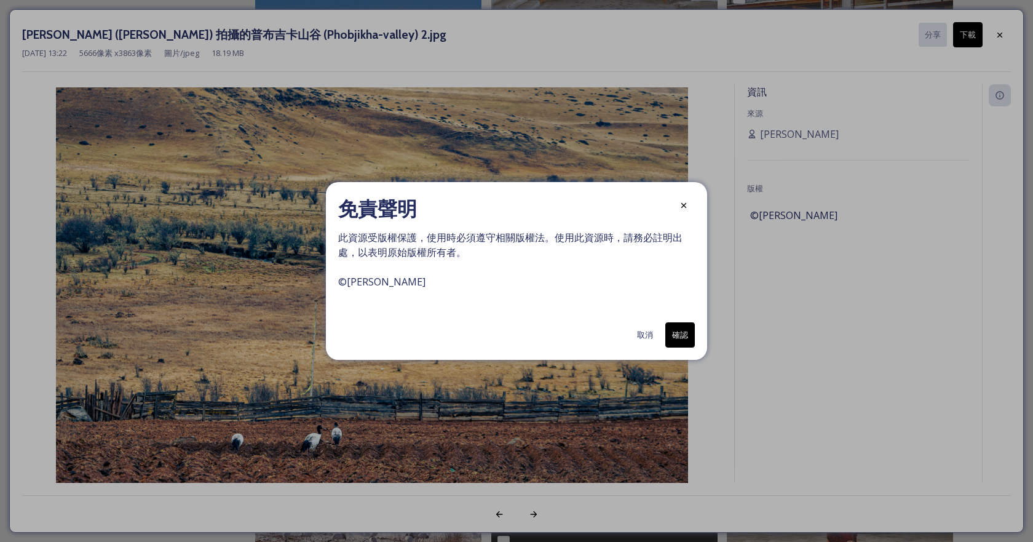
click at [675, 331] on font "確認" at bounding box center [680, 334] width 16 height 11
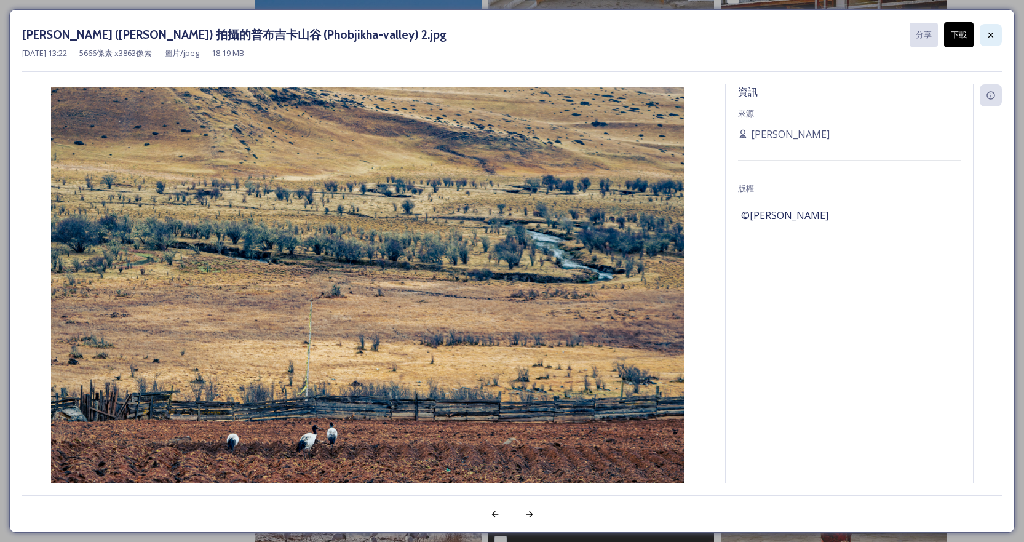
click at [989, 33] on icon at bounding box center [990, 35] width 10 height 10
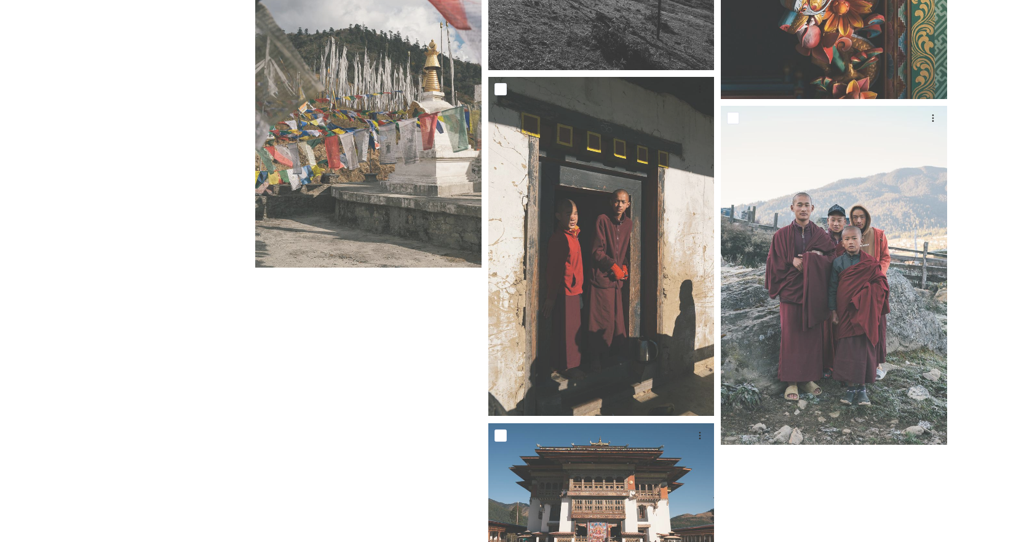
scroll to position [4347, 0]
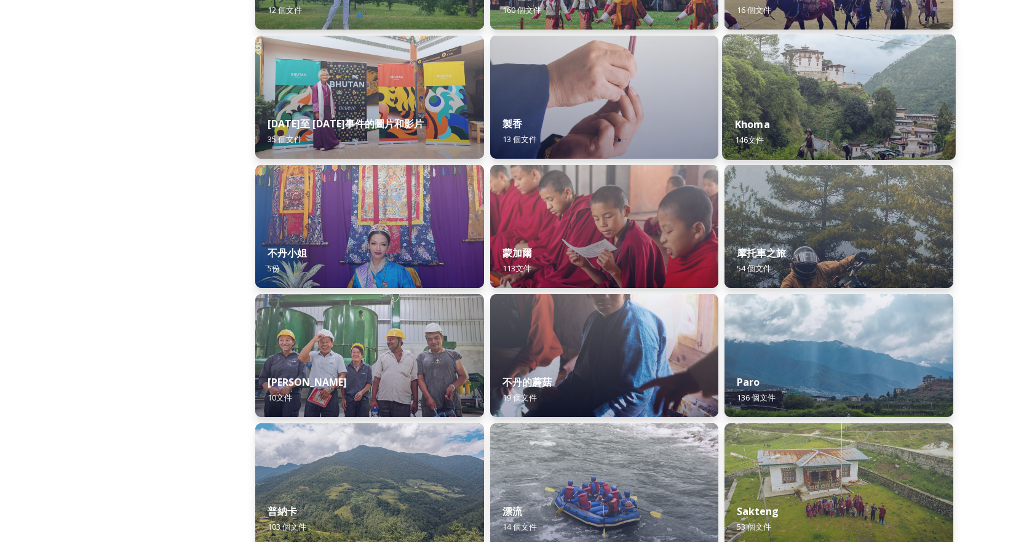
scroll to position [861, 0]
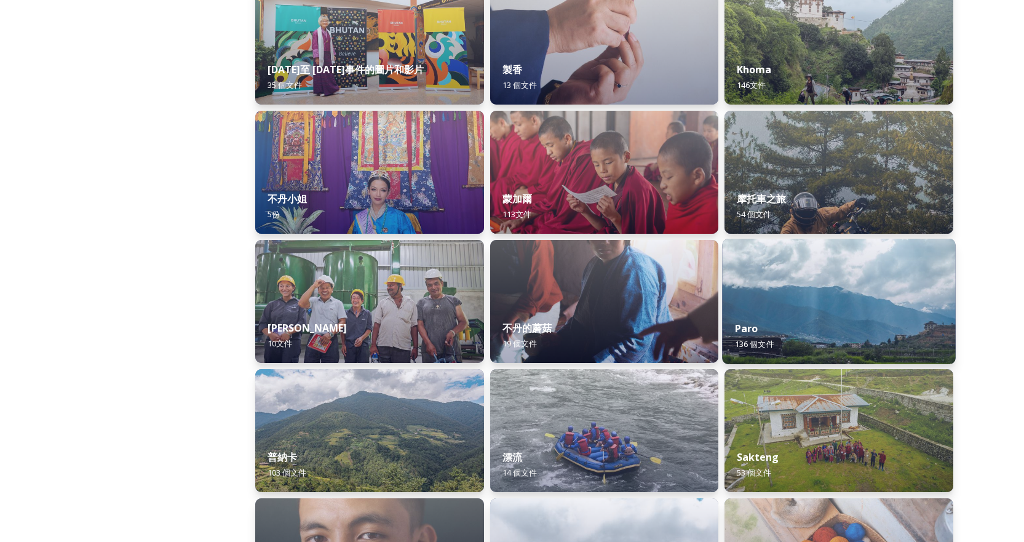
click at [870, 294] on img at bounding box center [838, 301] width 233 height 125
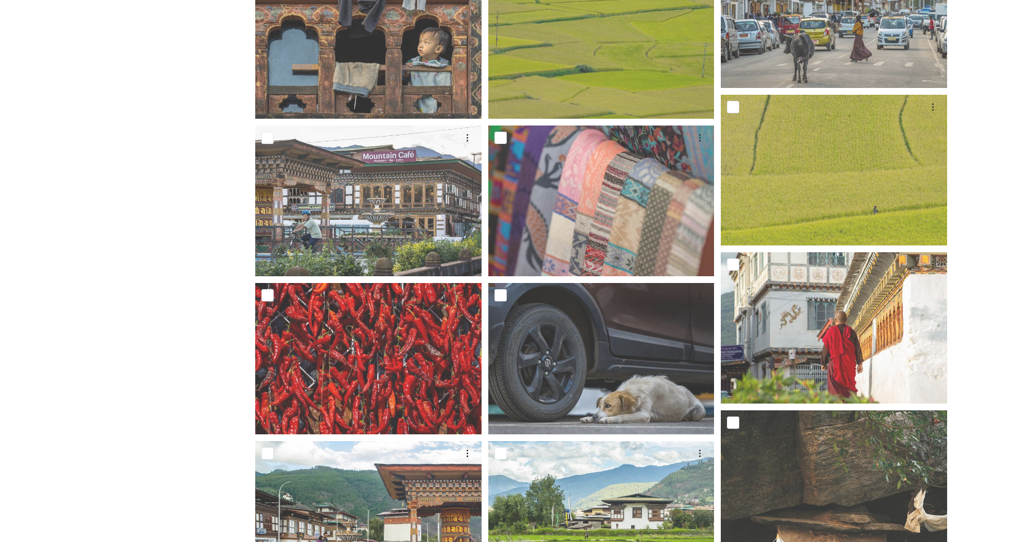
scroll to position [799, 0]
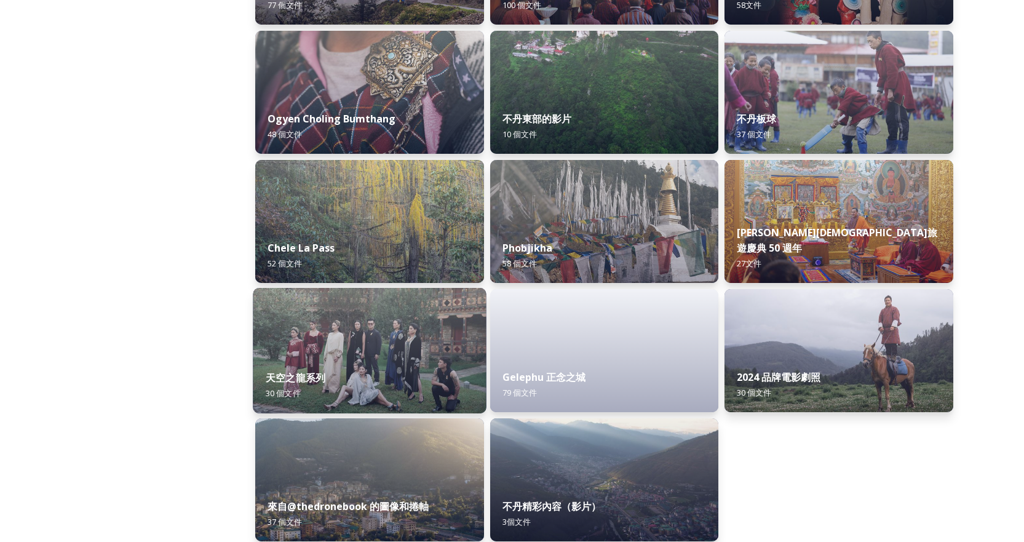
scroll to position [1985, 0]
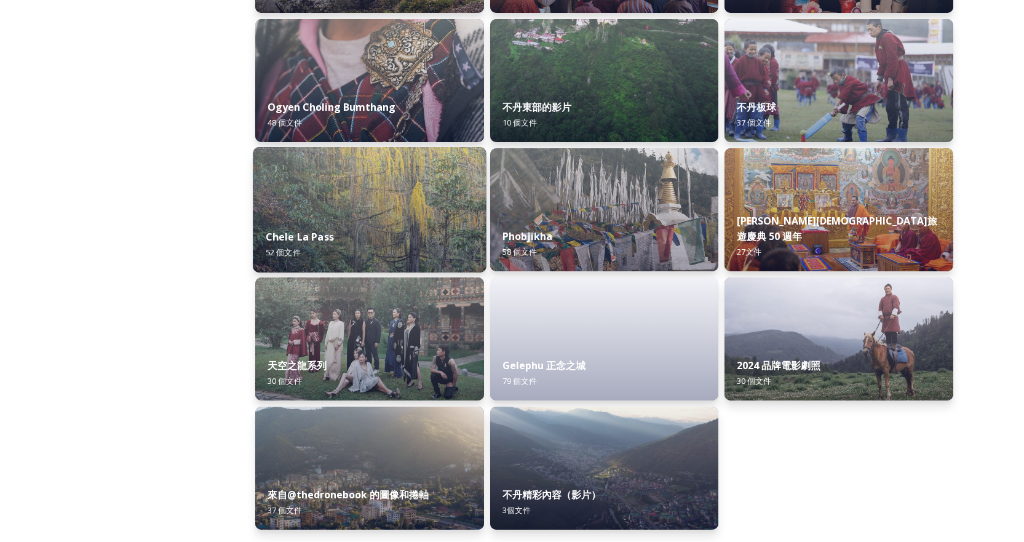
click at [345, 220] on div "Chele La Pass 52 個 文件" at bounding box center [369, 244] width 233 height 56
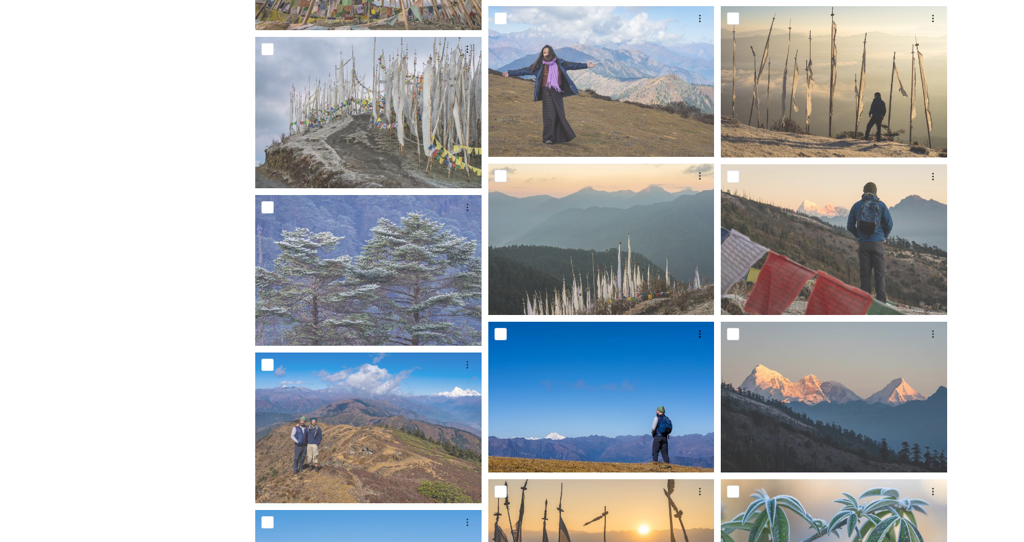
scroll to position [2090, 0]
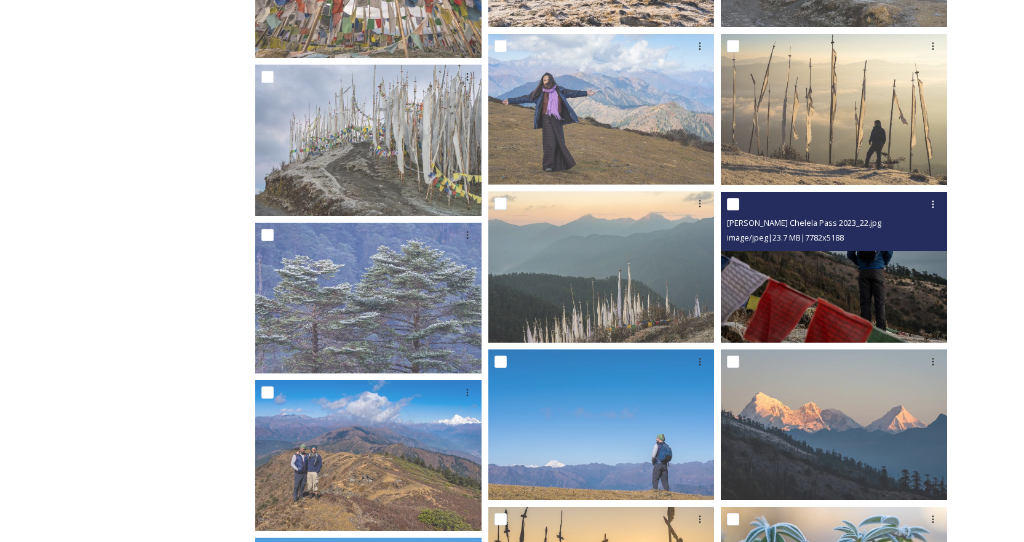
click at [797, 308] on img at bounding box center [833, 266] width 226 height 151
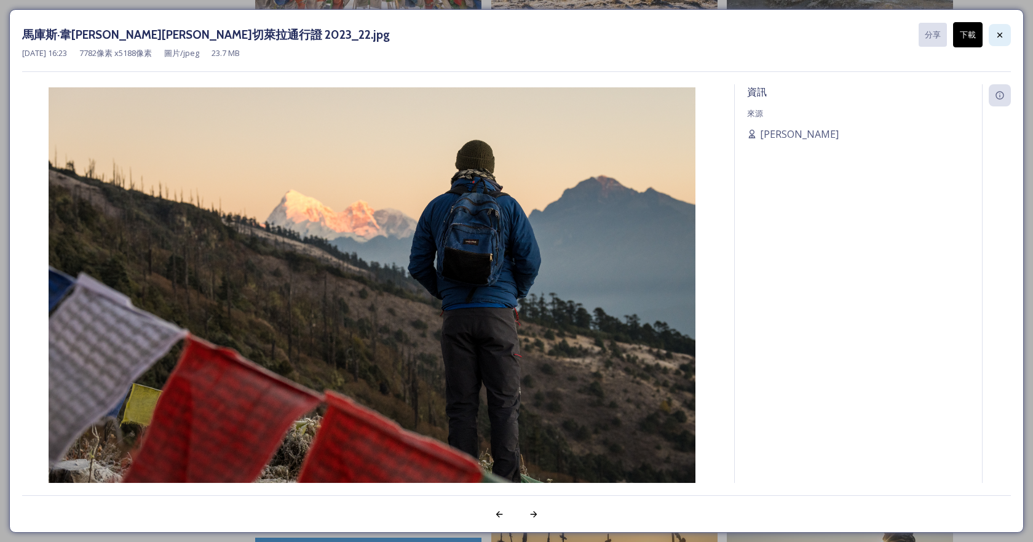
click at [1000, 33] on icon at bounding box center [1000, 35] width 10 height 10
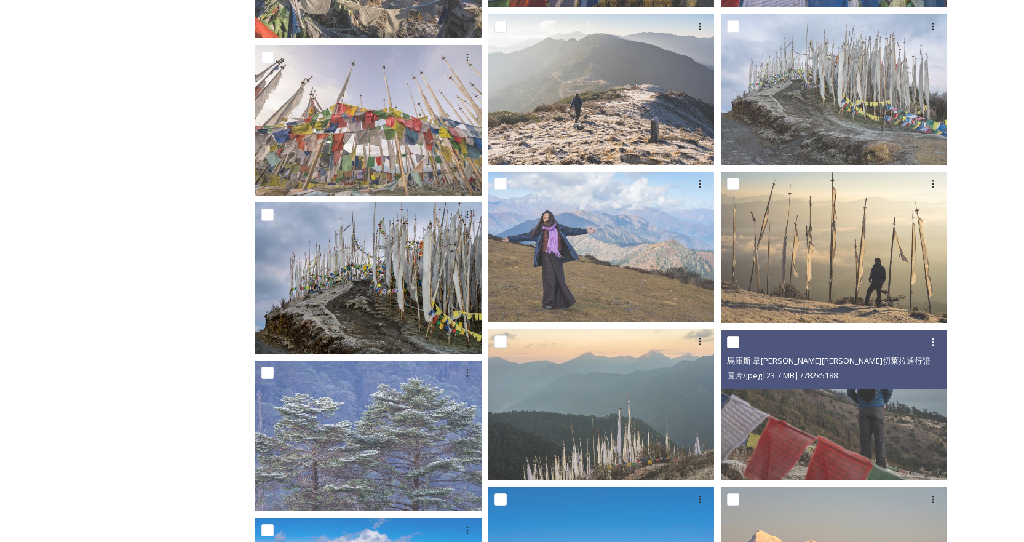
scroll to position [1906, 0]
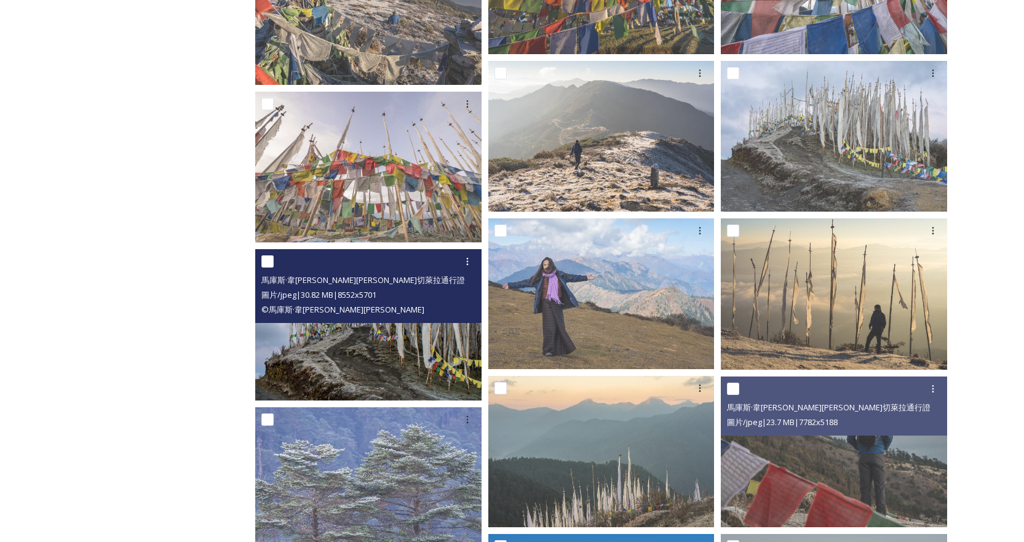
click at [371, 361] on img at bounding box center [368, 324] width 226 height 151
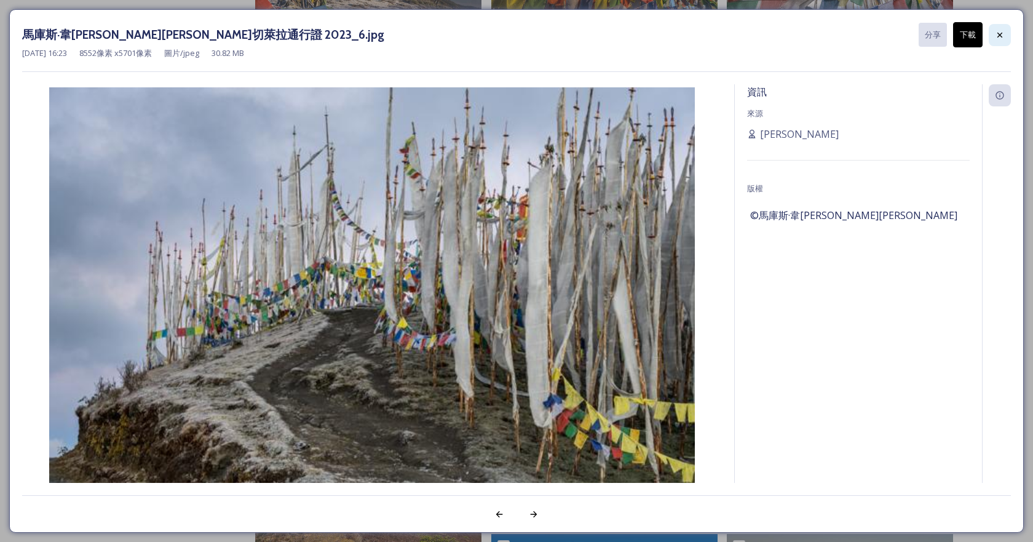
click at [997, 34] on icon at bounding box center [1000, 35] width 10 height 10
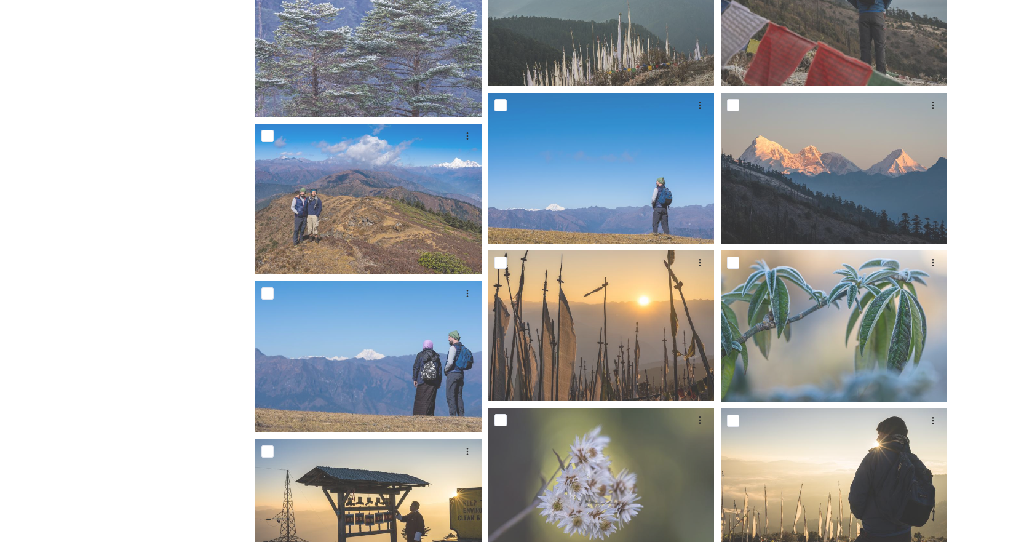
scroll to position [2459, 0]
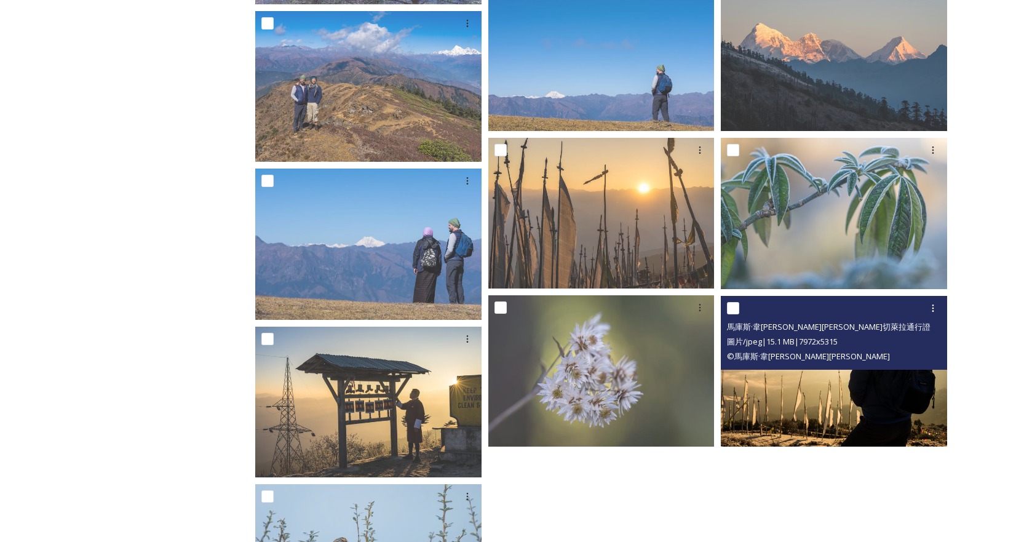
click at [785, 398] on img at bounding box center [833, 370] width 226 height 151
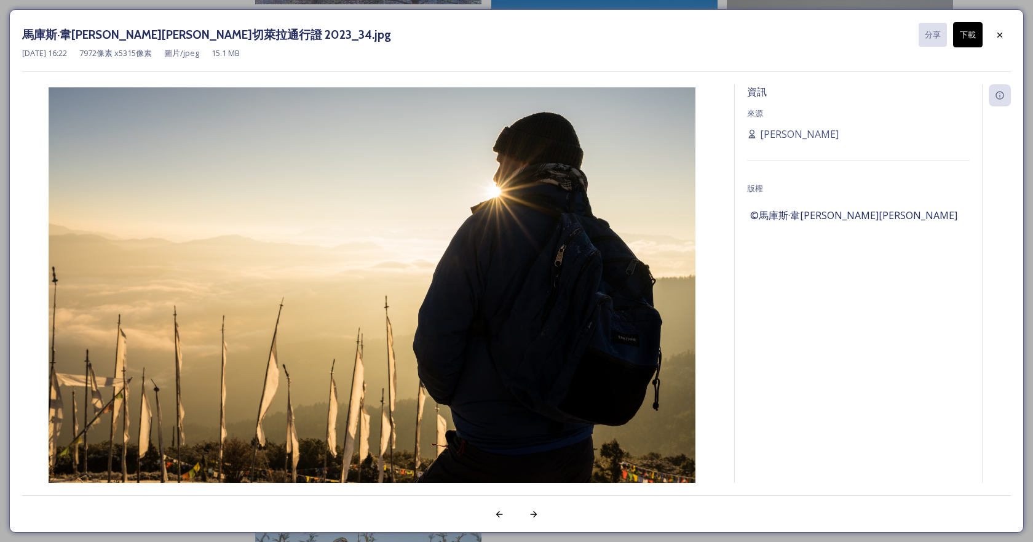
click at [961, 34] on font "下載" at bounding box center [968, 34] width 16 height 11
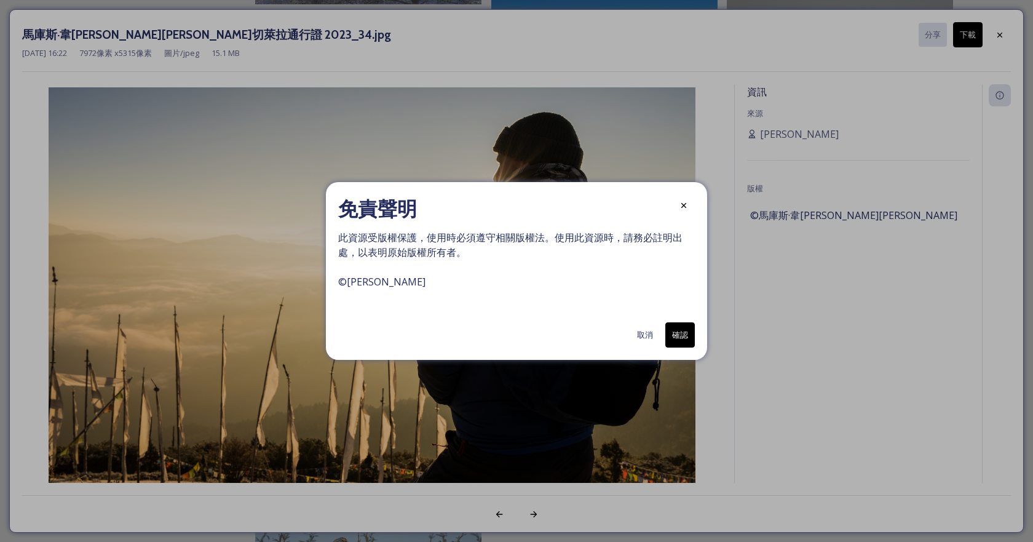
click at [679, 331] on font "確認" at bounding box center [680, 334] width 16 height 11
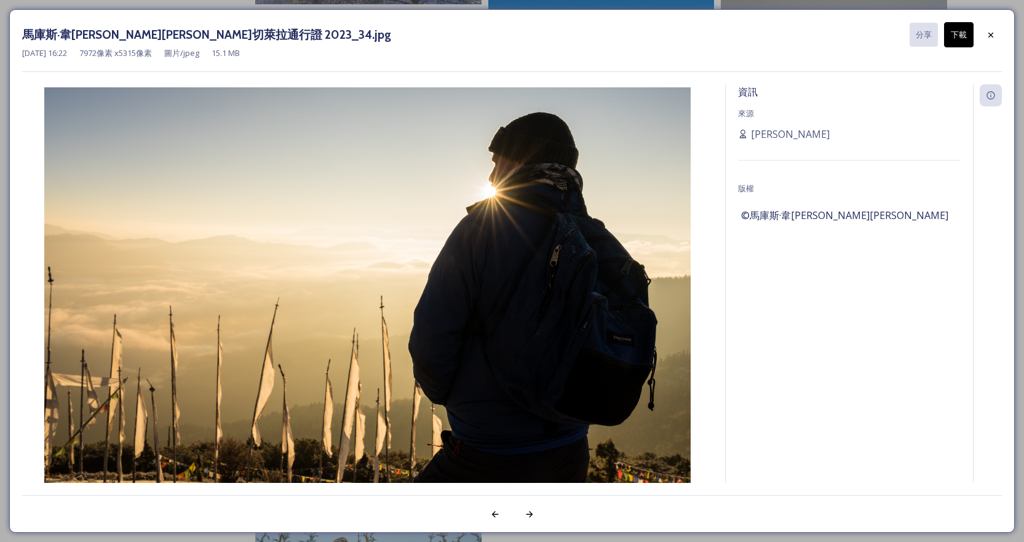
click at [1003, 35] on div "馬庫斯·韋[PERSON_NAME][PERSON_NAME]切萊拉通行證 2023_34.jpg 分享 下載 [DATE] 16:22 7972 像素 x …" at bounding box center [511, 270] width 1005 height 523
click at [989, 35] on icon at bounding box center [990, 35] width 10 height 10
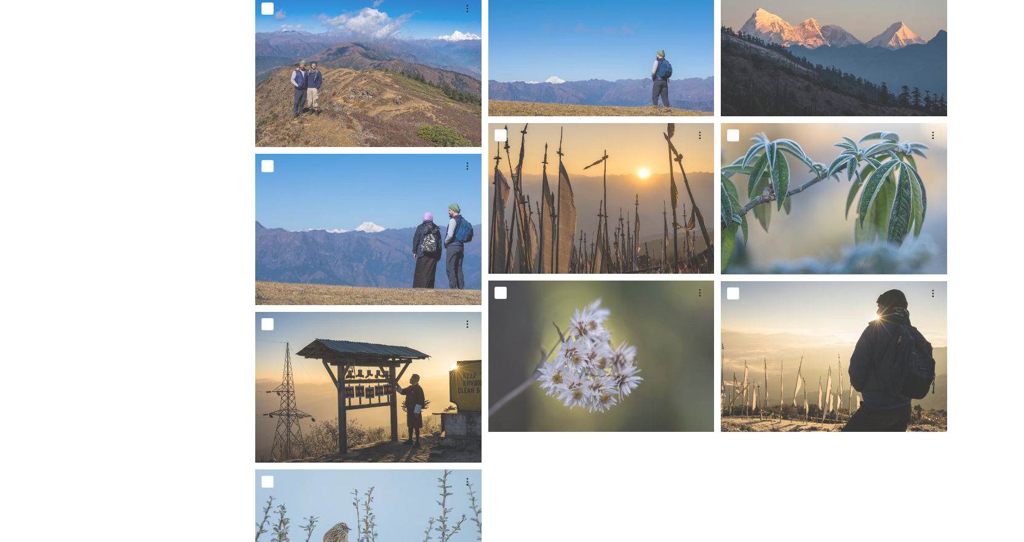
scroll to position [2520, 0]
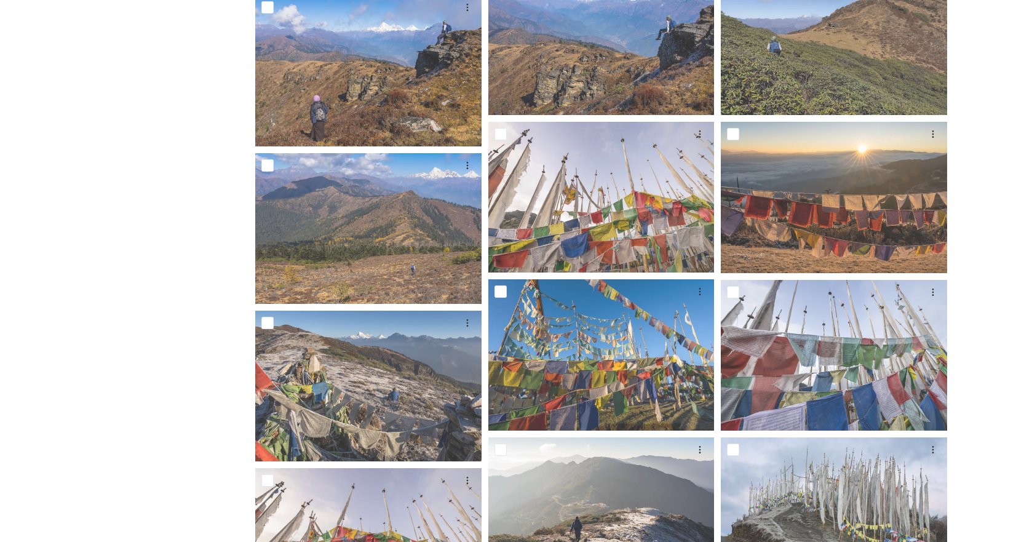
scroll to position [1537, 0]
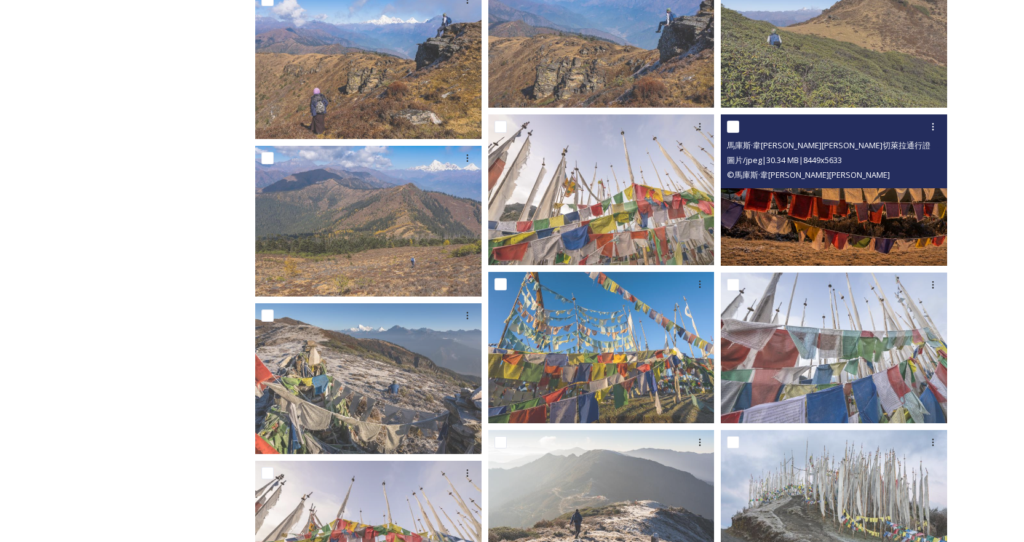
click at [795, 232] on img at bounding box center [833, 189] width 226 height 151
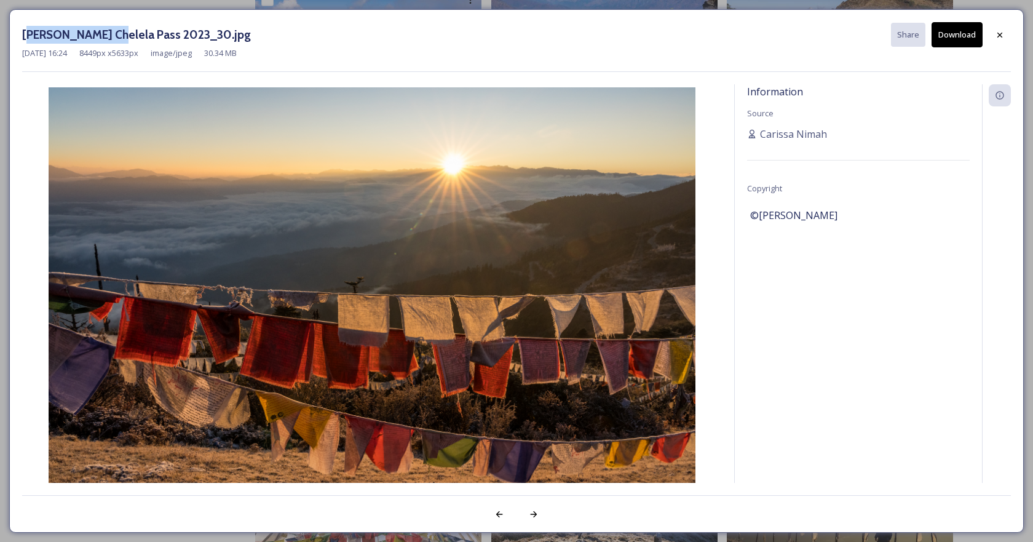
drag, startPoint x: 30, startPoint y: 34, endPoint x: 114, endPoint y: 36, distance: 83.6
click at [114, 36] on h3 "[PERSON_NAME] Chelela Pass 2023_30.jpg" at bounding box center [136, 35] width 229 height 18
click at [31, 30] on h3 "[PERSON_NAME] Chelela Pass 2023_30.jpg" at bounding box center [136, 35] width 229 height 18
drag, startPoint x: 21, startPoint y: 31, endPoint x: 151, endPoint y: 36, distance: 130.4
click at [151, 36] on div "[PERSON_NAME] Chelela Pass 2023_30.jpg Share Download [DATE] 16:24 8449 px x 56…" at bounding box center [516, 270] width 1014 height 523
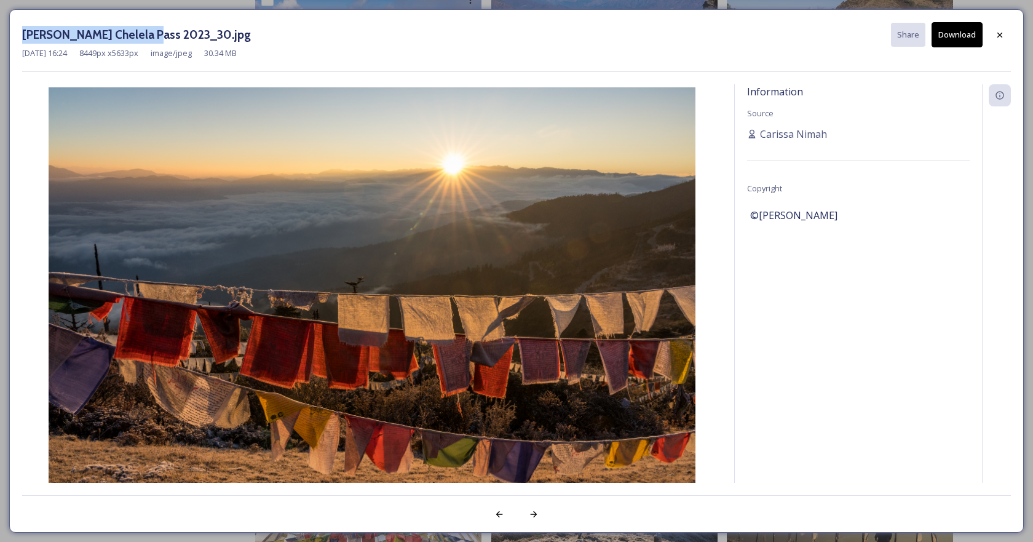
copy h3 "[PERSON_NAME] Chelela"
click at [1000, 38] on icon at bounding box center [1000, 35] width 10 height 10
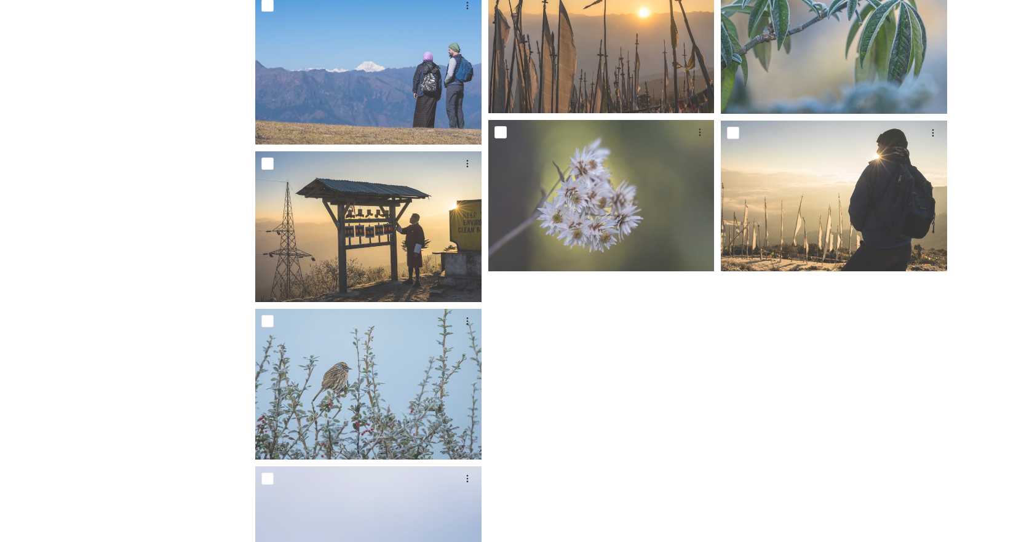
scroll to position [2705, 0]
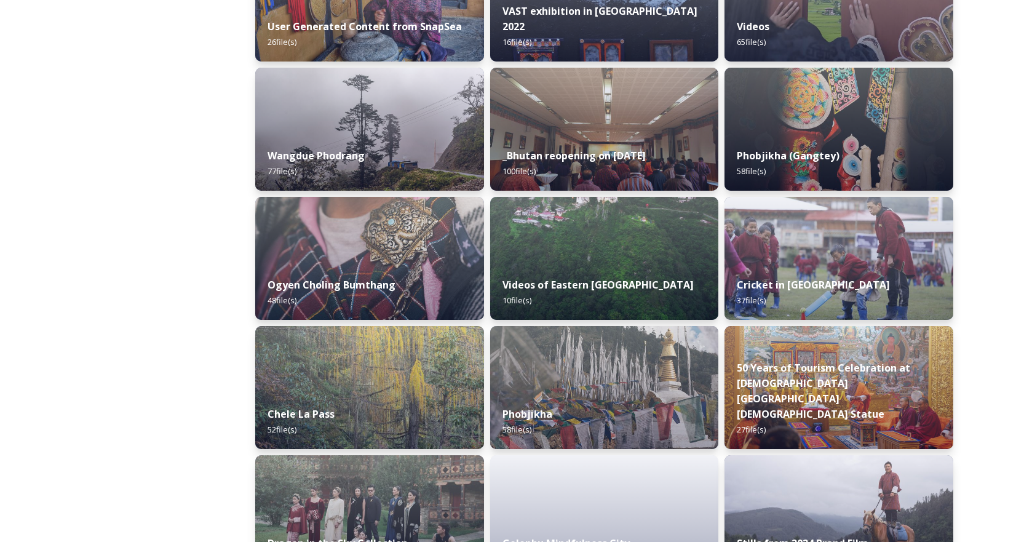
scroll to position [1844, 0]
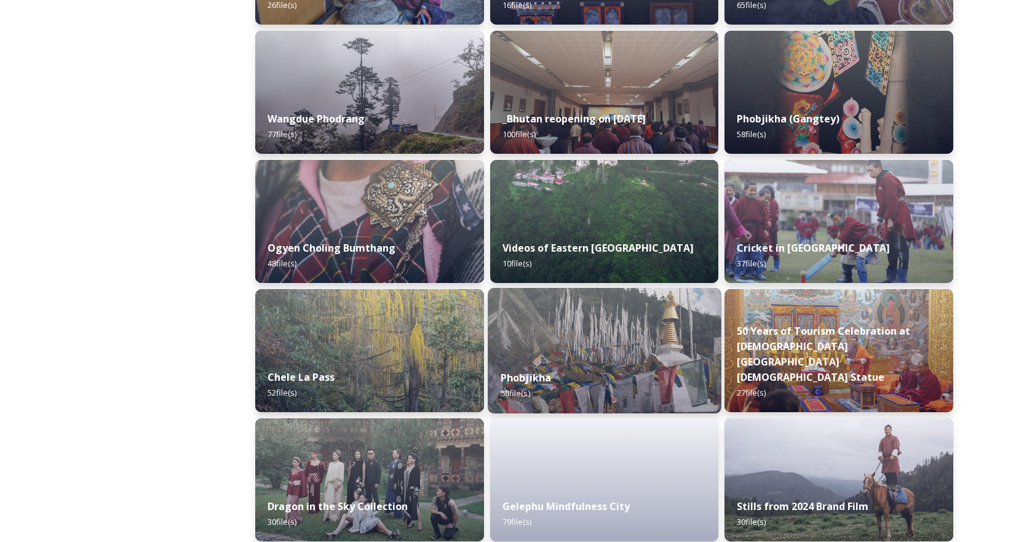
click at [582, 343] on img at bounding box center [603, 350] width 233 height 125
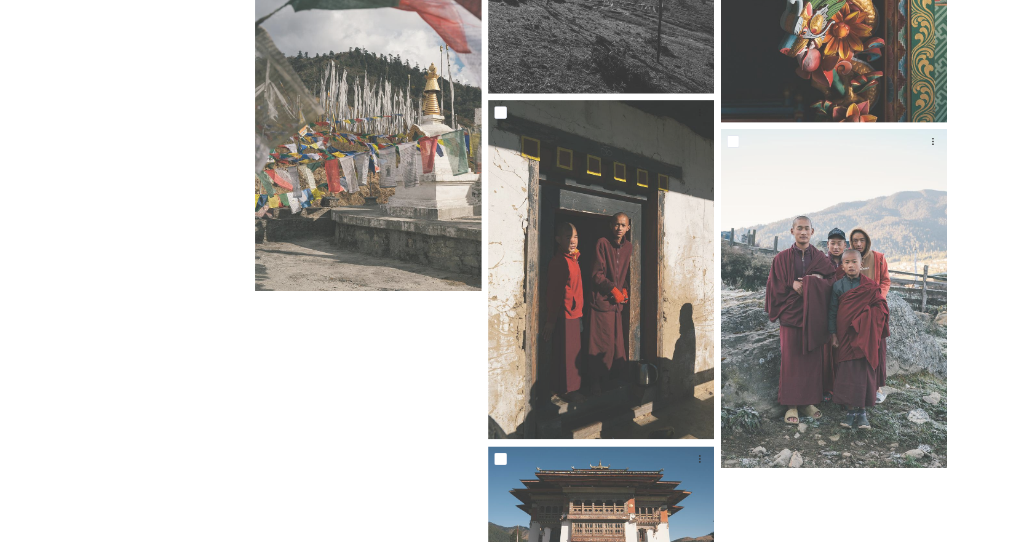
scroll to position [4347, 0]
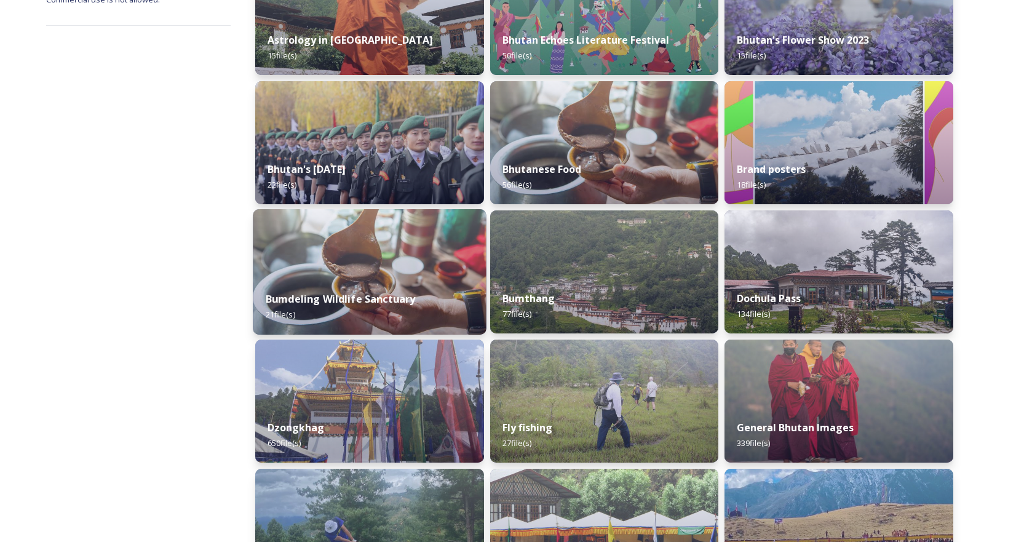
scroll to position [246, 0]
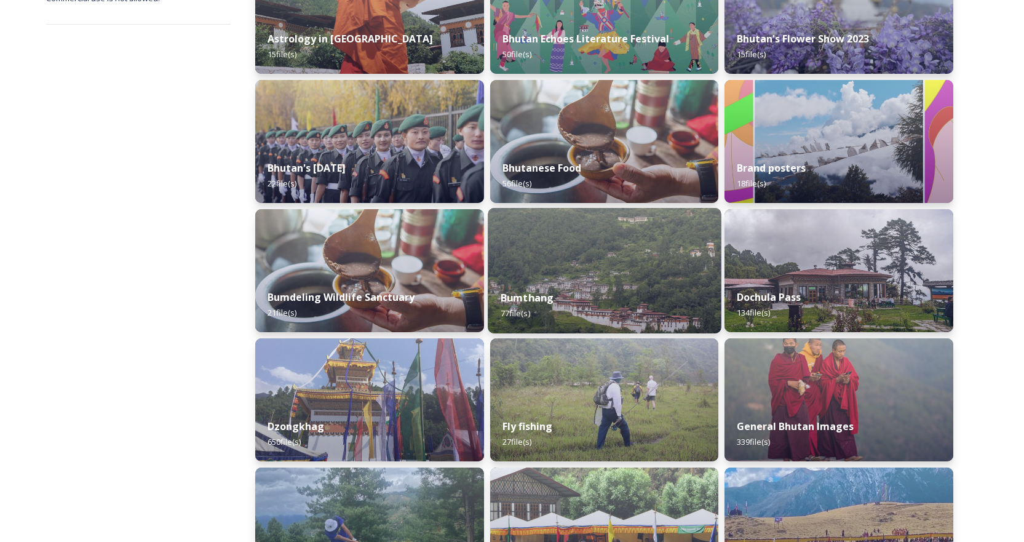
click at [651, 248] on img at bounding box center [603, 270] width 233 height 125
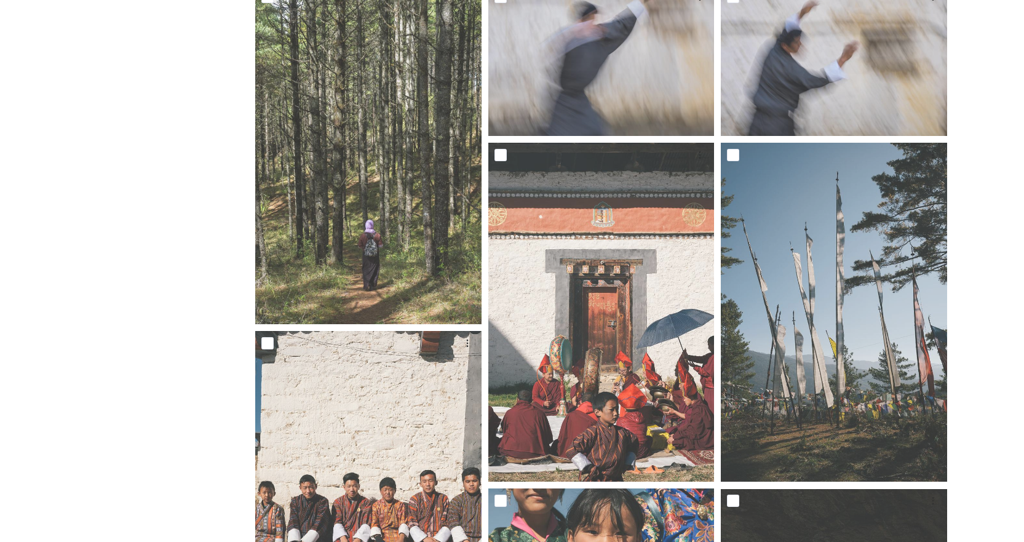
scroll to position [369, 0]
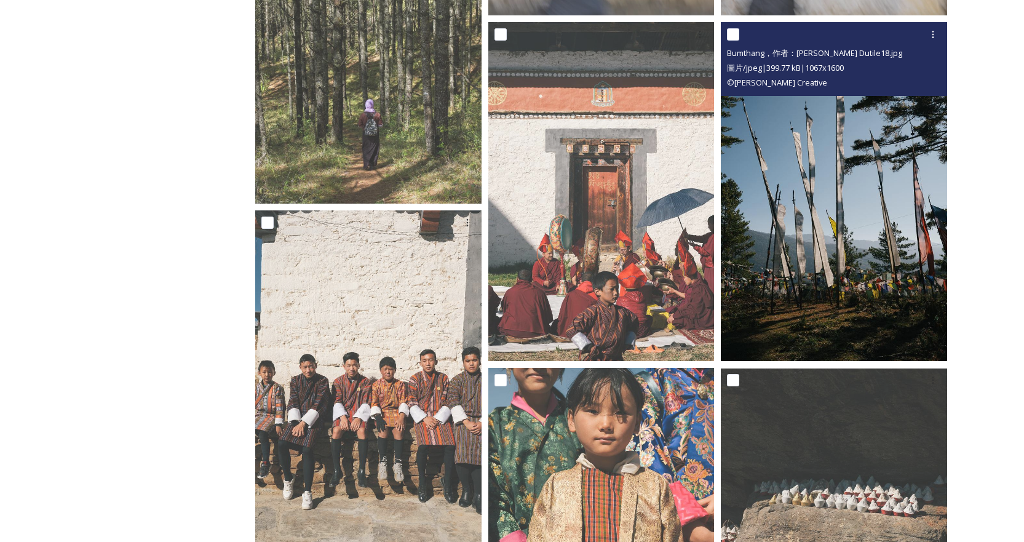
click at [849, 281] on img at bounding box center [833, 191] width 226 height 339
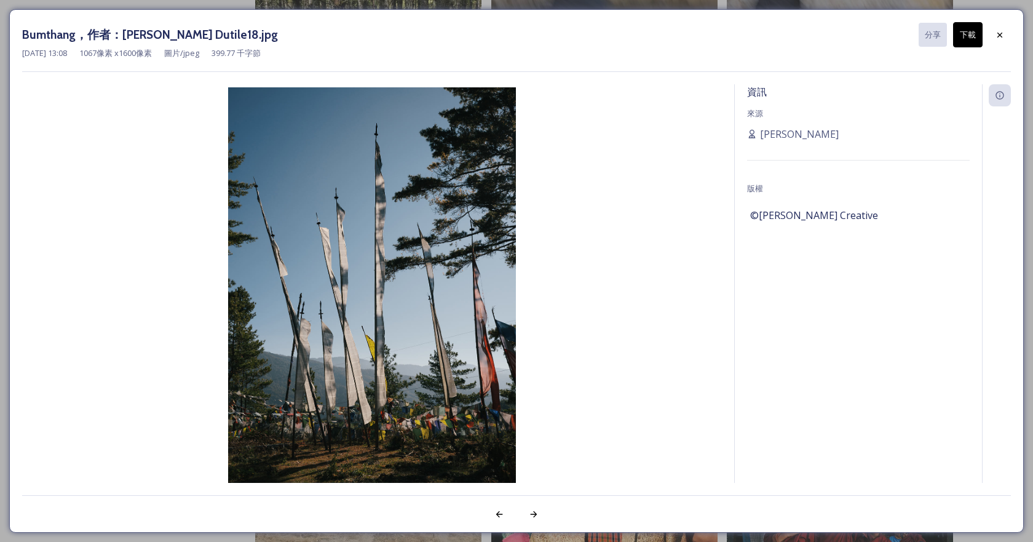
click at [963, 37] on font "下載" at bounding box center [968, 34] width 16 height 11
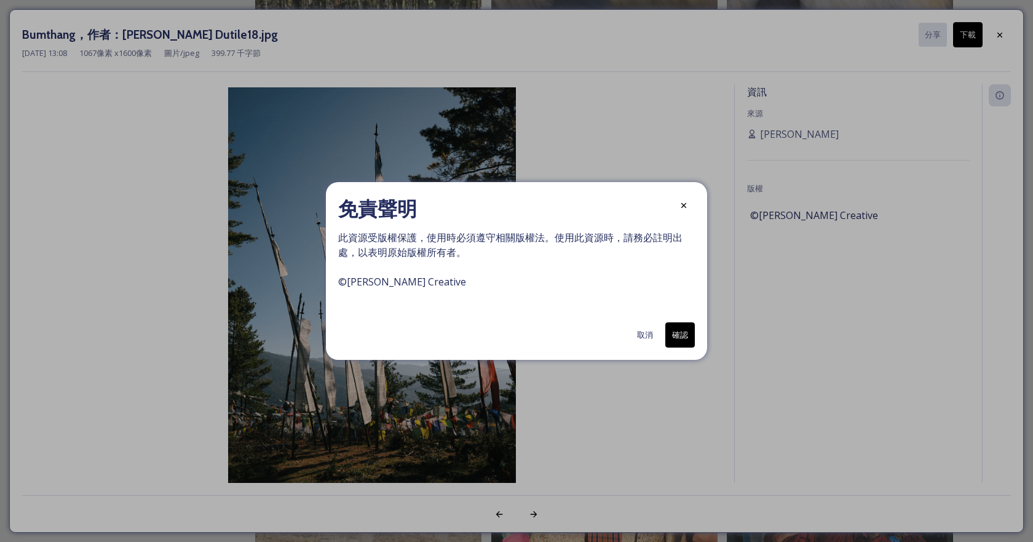
click at [679, 336] on font "確認" at bounding box center [680, 334] width 16 height 11
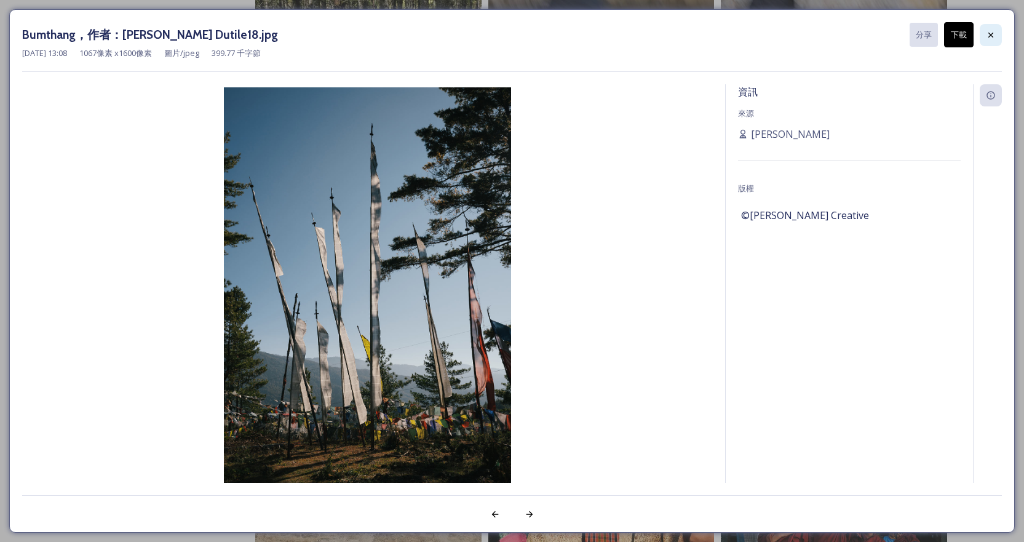
click at [992, 34] on icon at bounding box center [990, 35] width 10 height 10
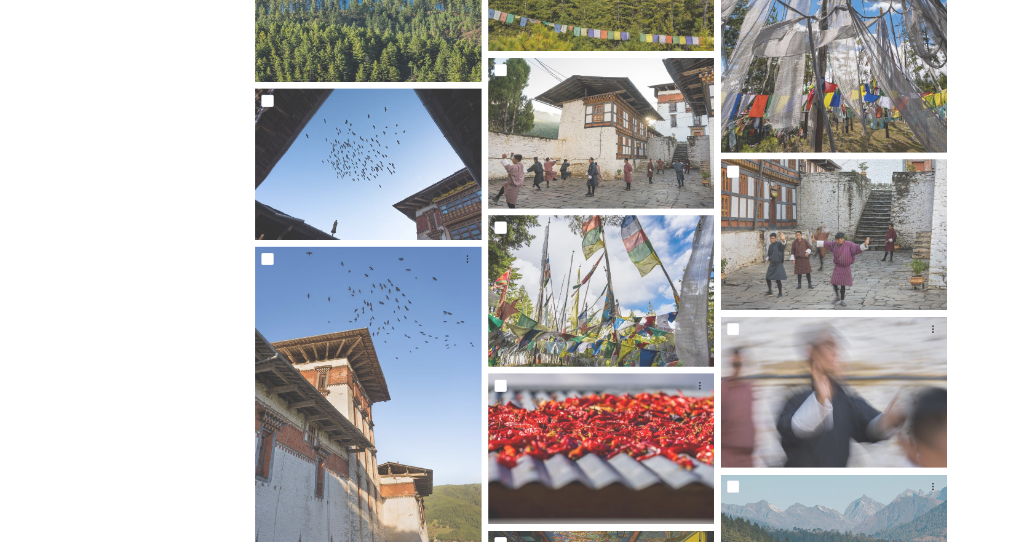
scroll to position [3012, 0]
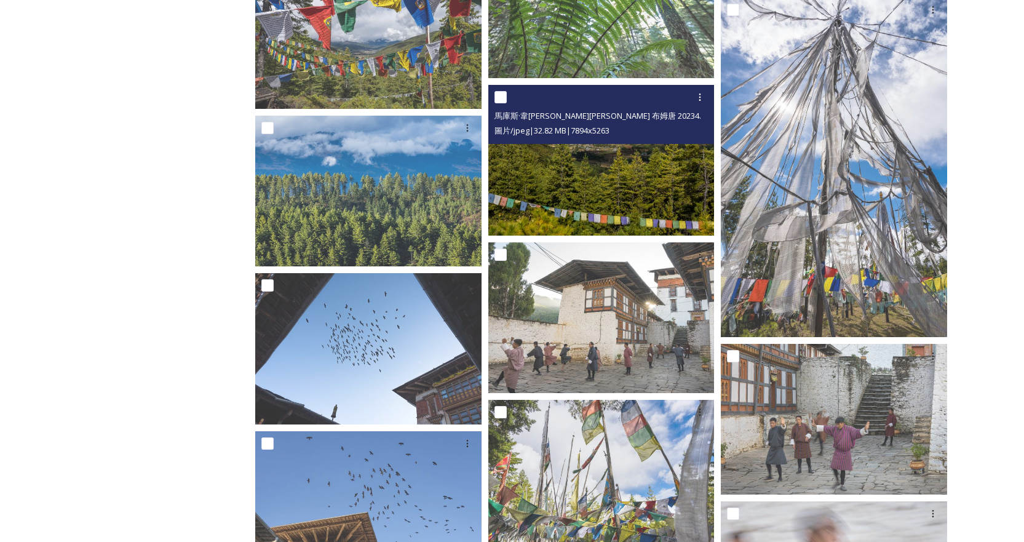
click at [533, 218] on img at bounding box center [601, 160] width 226 height 151
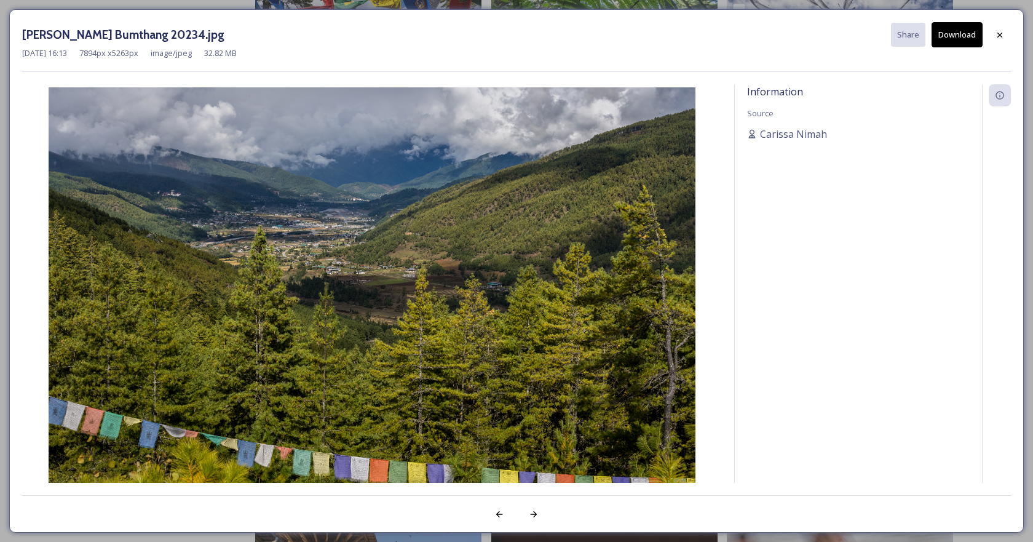
click at [966, 37] on button "Download" at bounding box center [956, 34] width 51 height 25
click at [1001, 36] on icon at bounding box center [999, 34] width 5 height 5
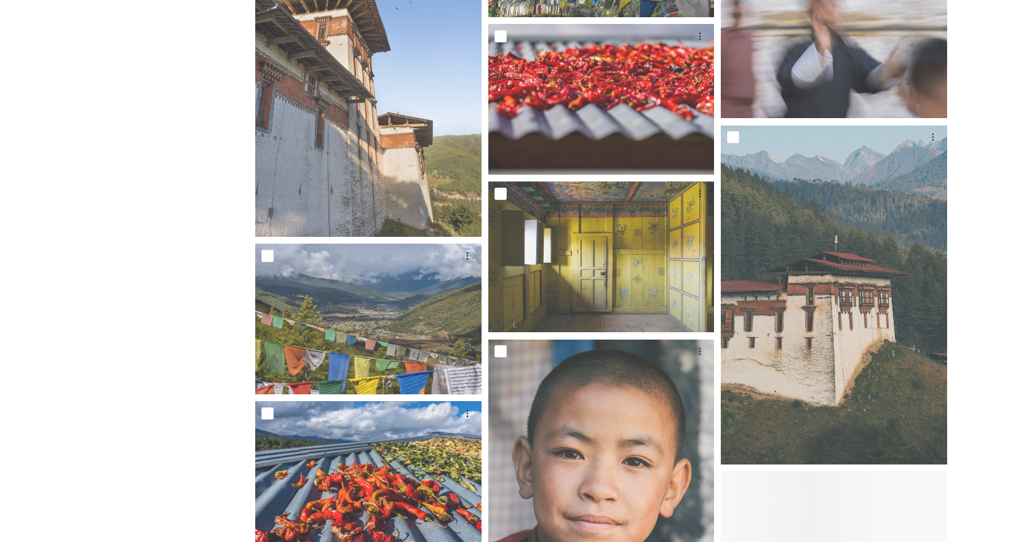
scroll to position [3627, 0]
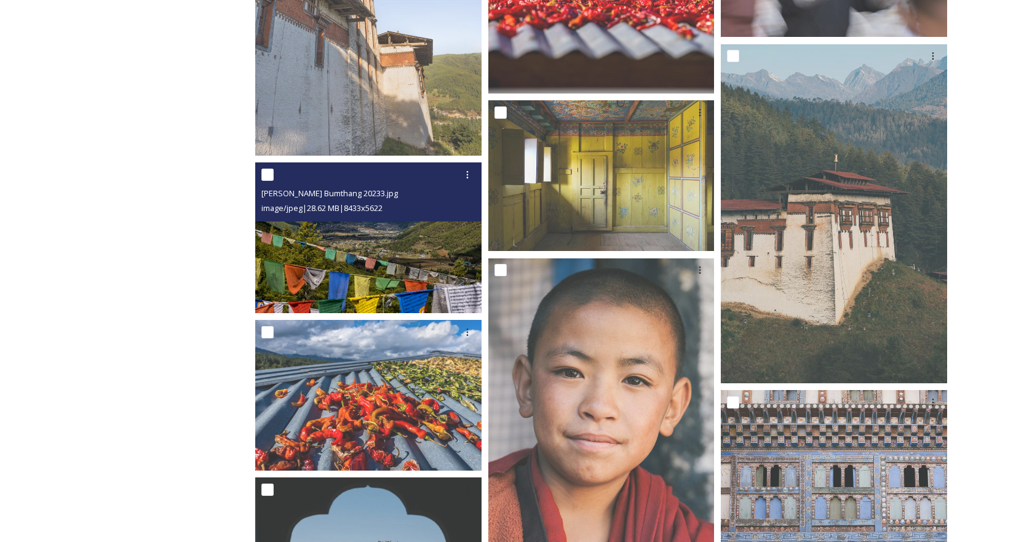
click at [389, 256] on img at bounding box center [368, 237] width 226 height 151
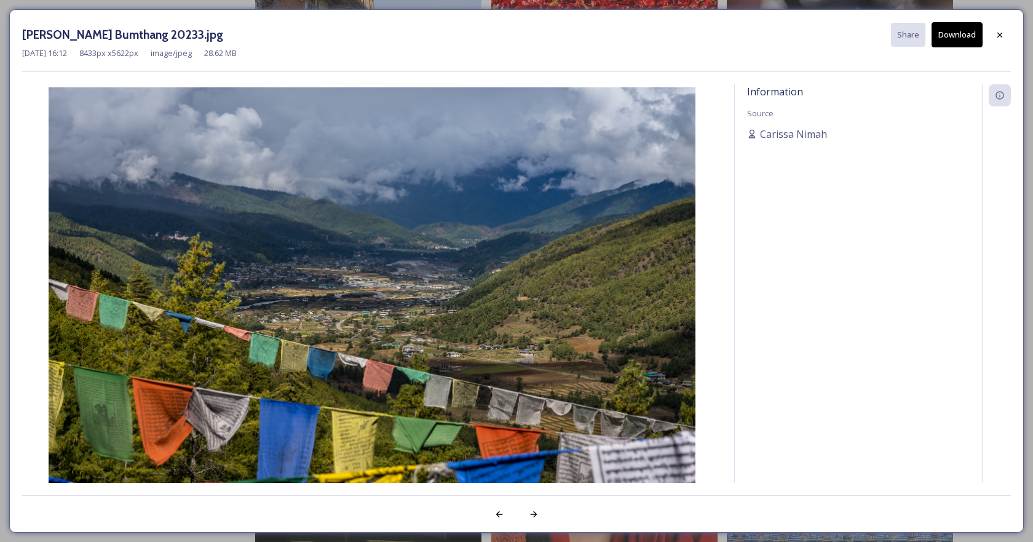
click at [960, 34] on button "Download" at bounding box center [956, 34] width 51 height 25
click at [1001, 36] on icon at bounding box center [999, 34] width 5 height 5
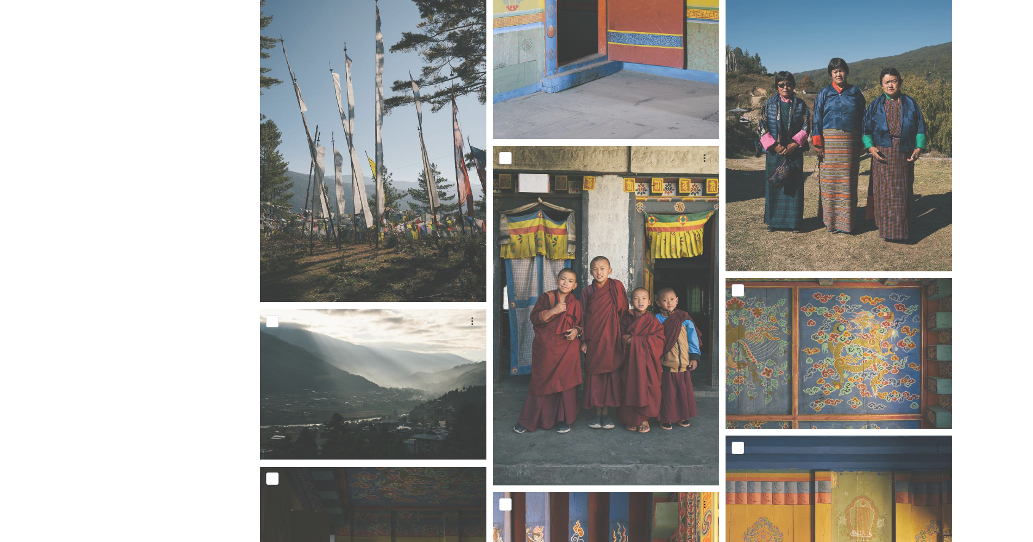
scroll to position [4426, 0]
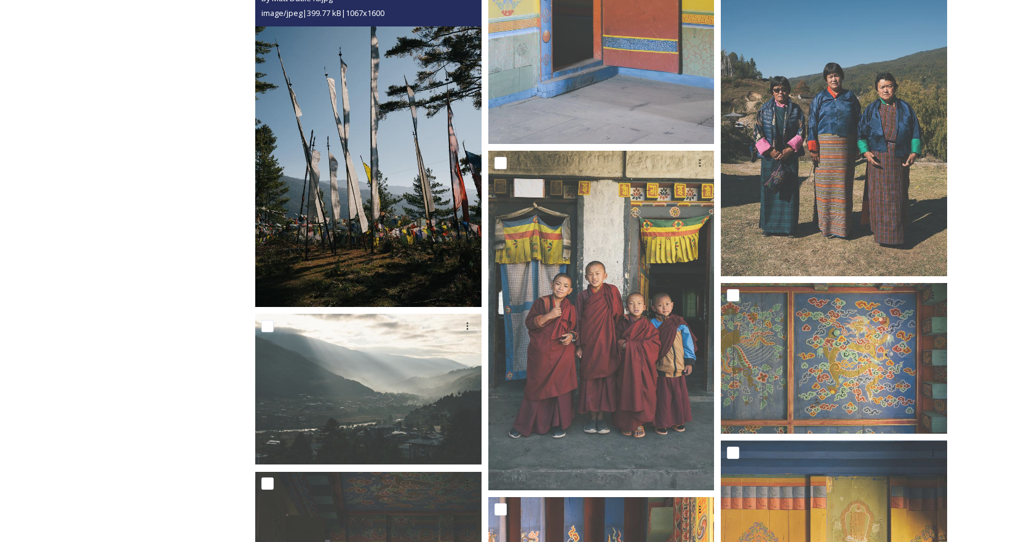
click at [317, 206] on img at bounding box center [368, 137] width 226 height 339
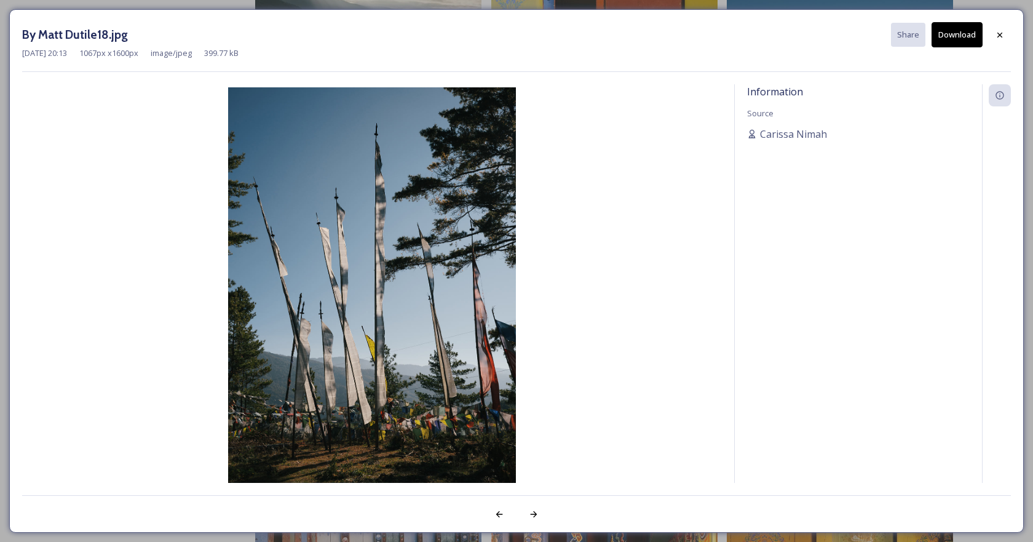
click at [963, 33] on button "Download" at bounding box center [956, 34] width 51 height 25
